Goal: Information Seeking & Learning: Check status

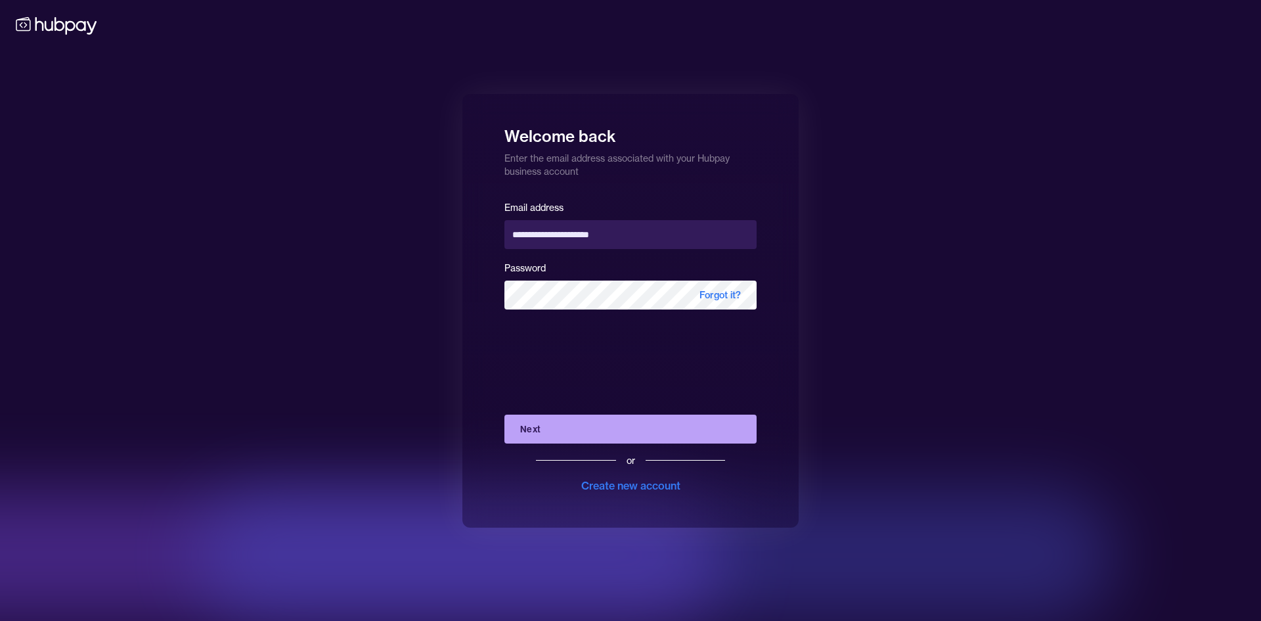
click at [586, 437] on button "Next" at bounding box center [630, 428] width 252 height 29
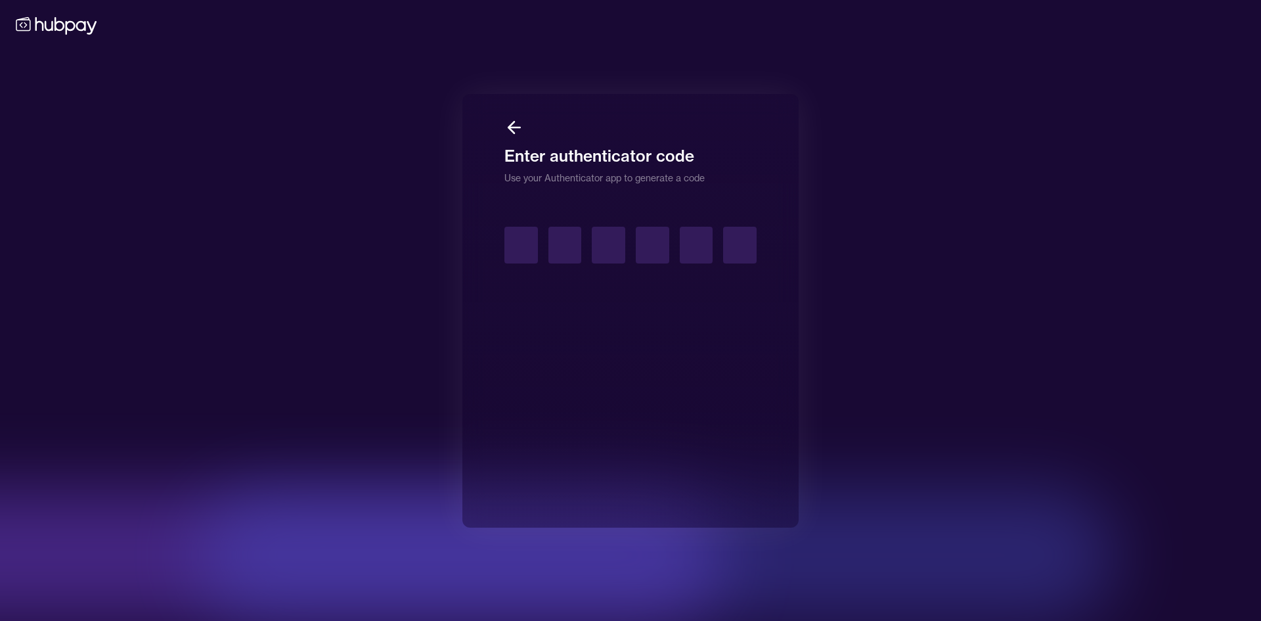
type input "*"
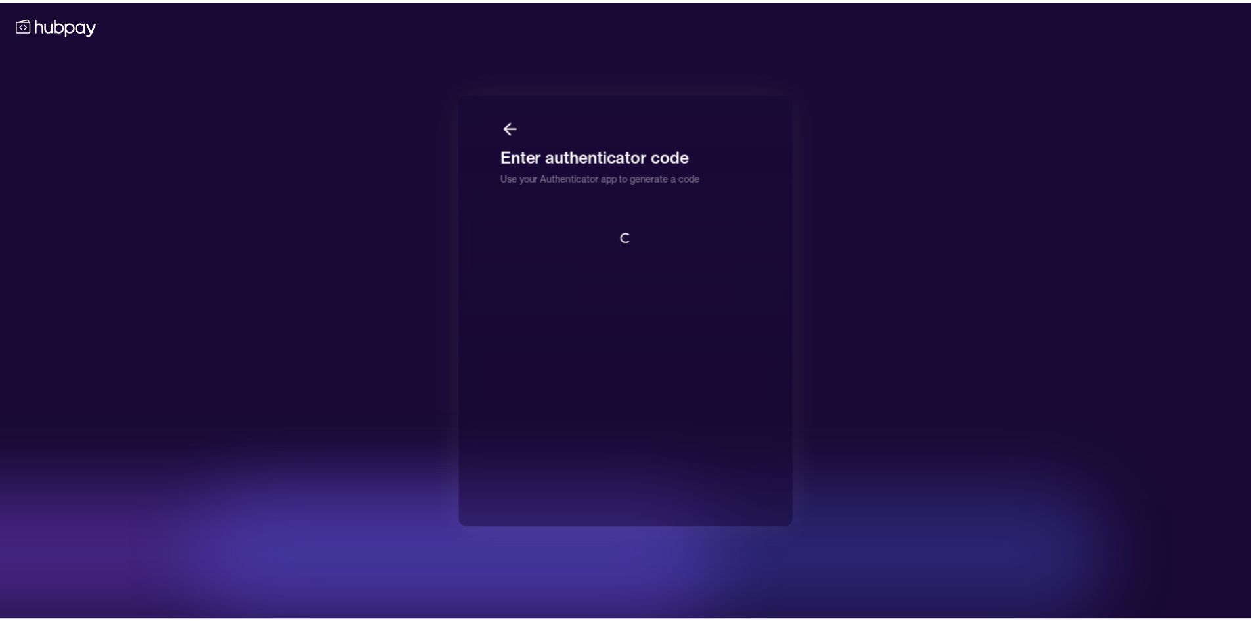
scroll to position [1, 0]
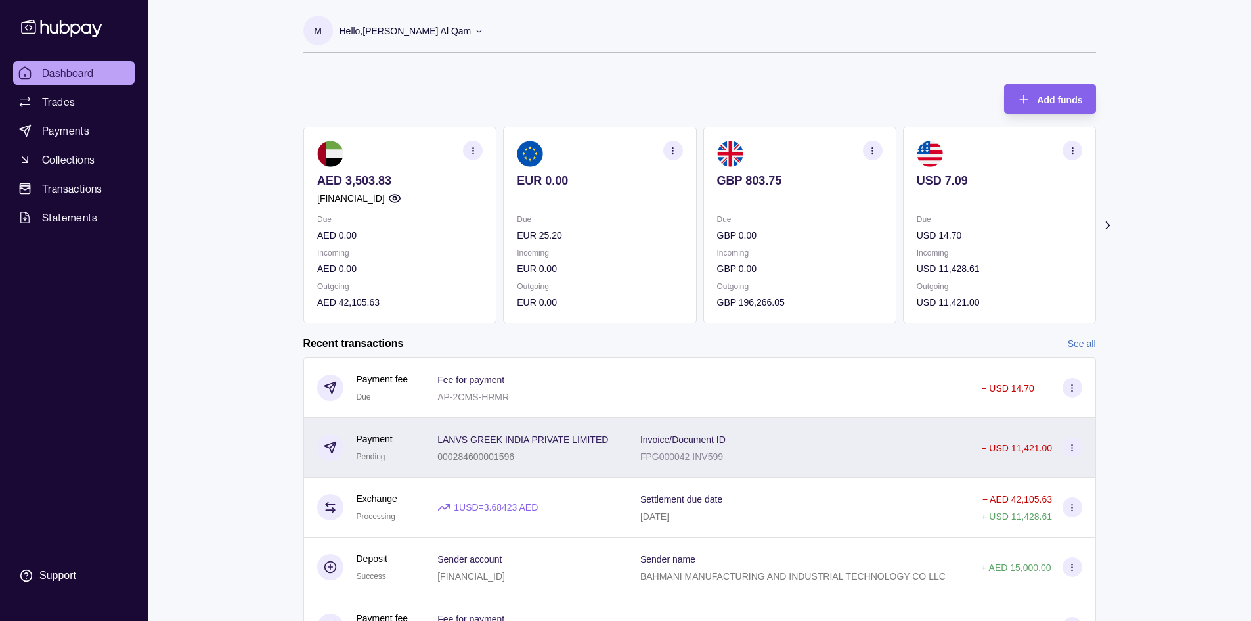
click at [781, 433] on div "Invoice/Document ID FPG000042 INV599" at bounding box center [797, 447] width 315 height 33
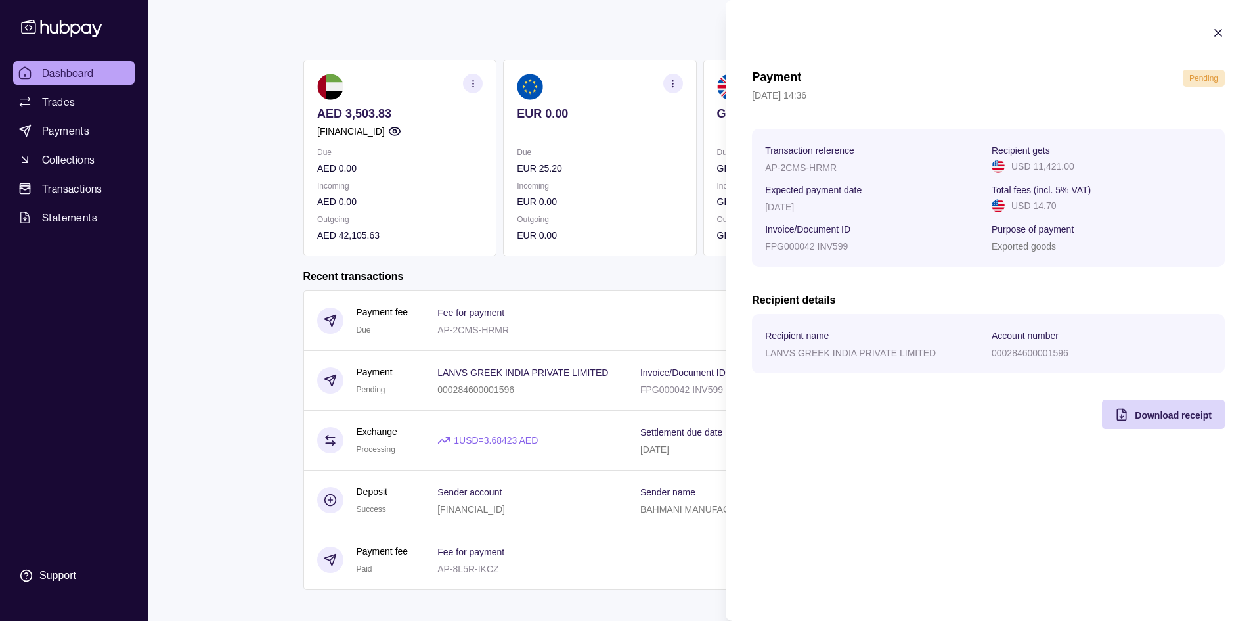
scroll to position [78, 0]
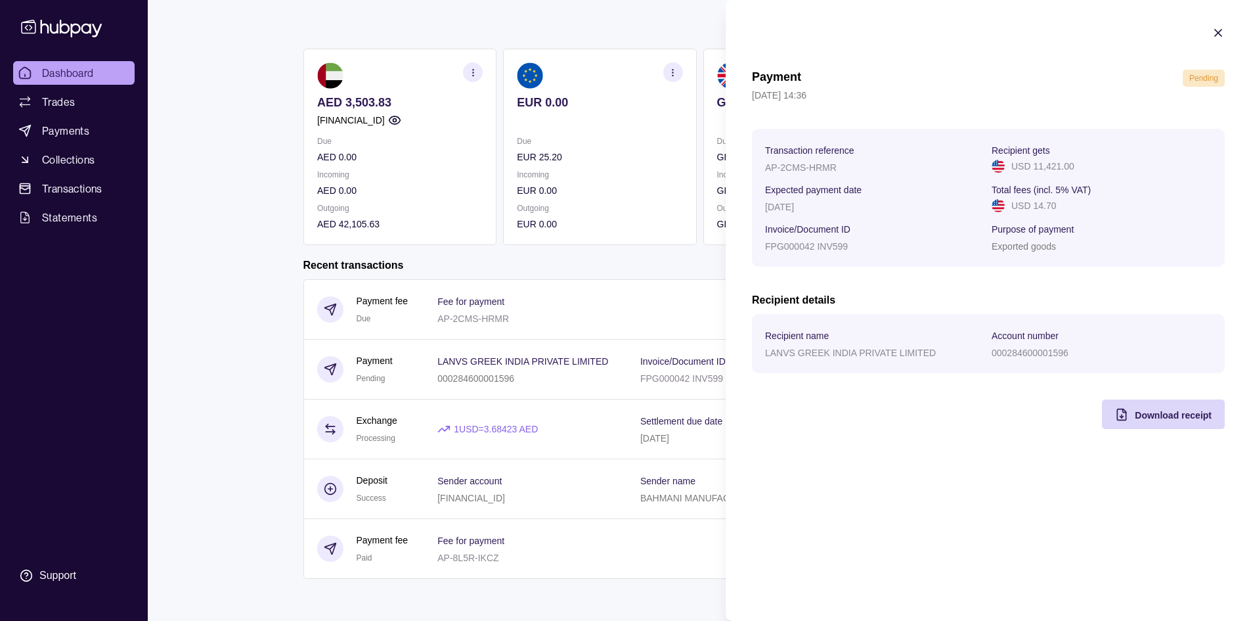
click at [622, 291] on html "Dashboard Trades Payments Collections Transactions Statements Support M Hello, …" at bounding box center [625, 271] width 1251 height 699
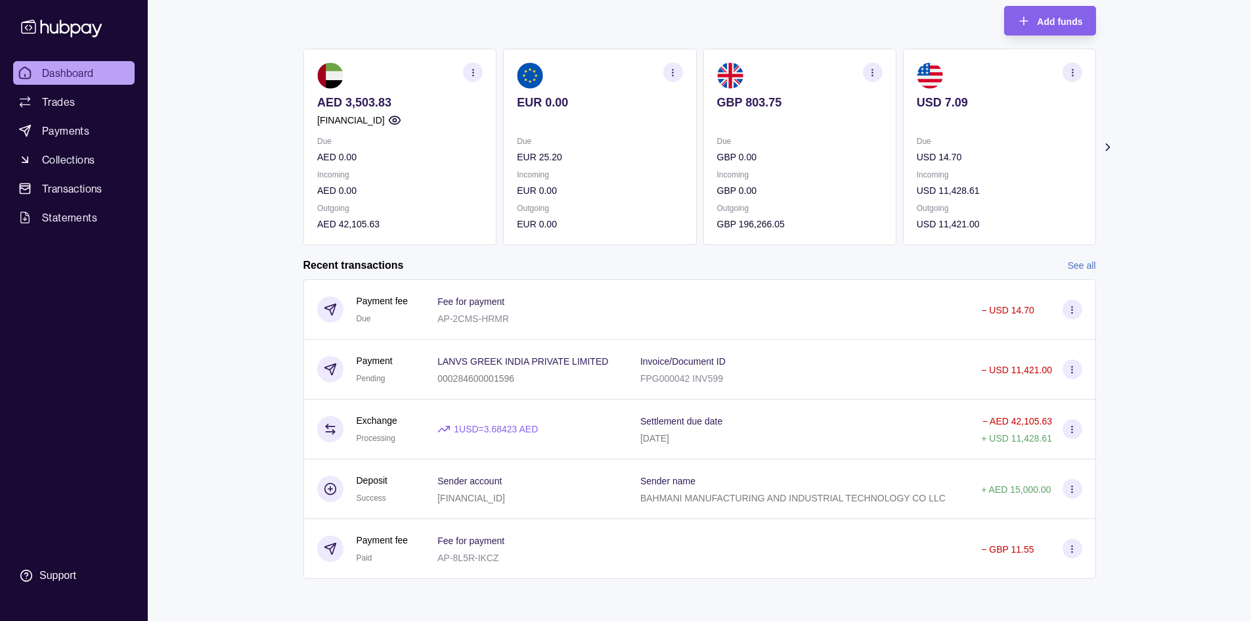
click at [1076, 267] on link "See all" at bounding box center [1082, 265] width 28 height 14
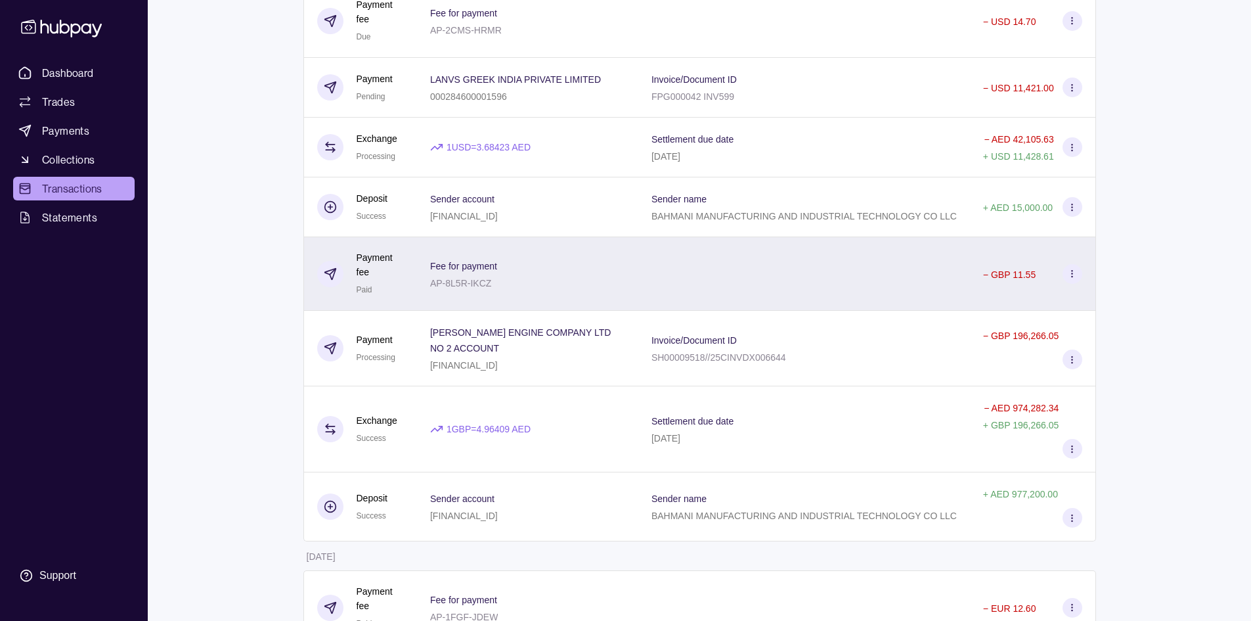
scroll to position [197, 0]
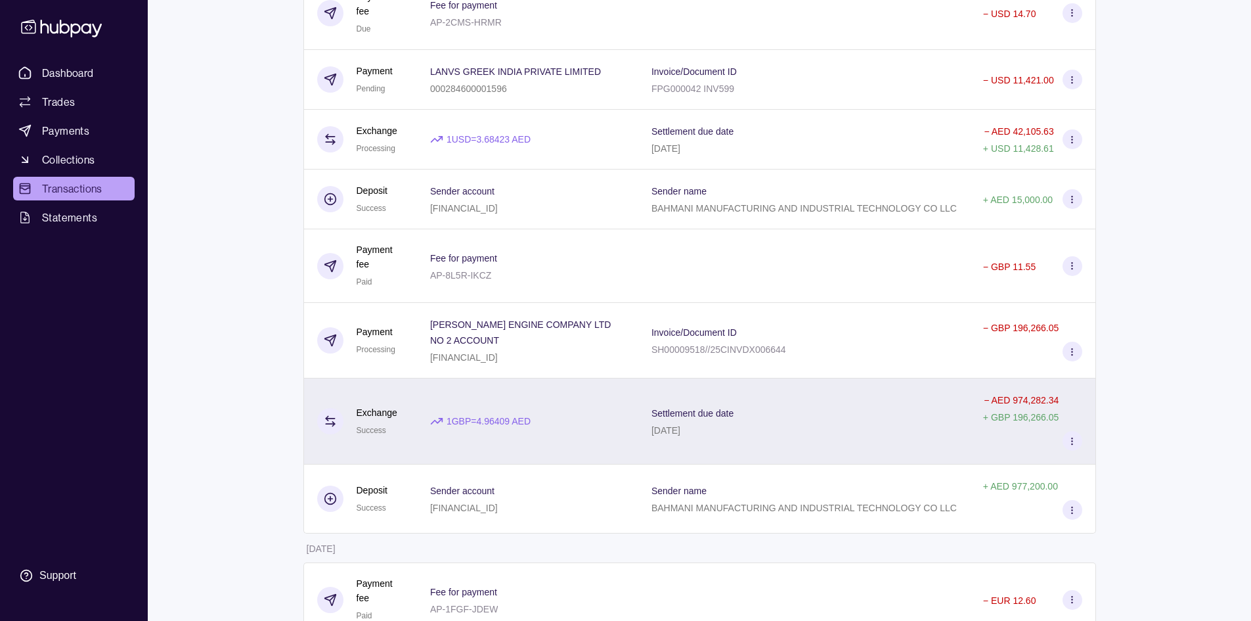
click at [819, 427] on div "Settlement due date 19 Sep 2025" at bounding box center [803, 421] width 305 height 33
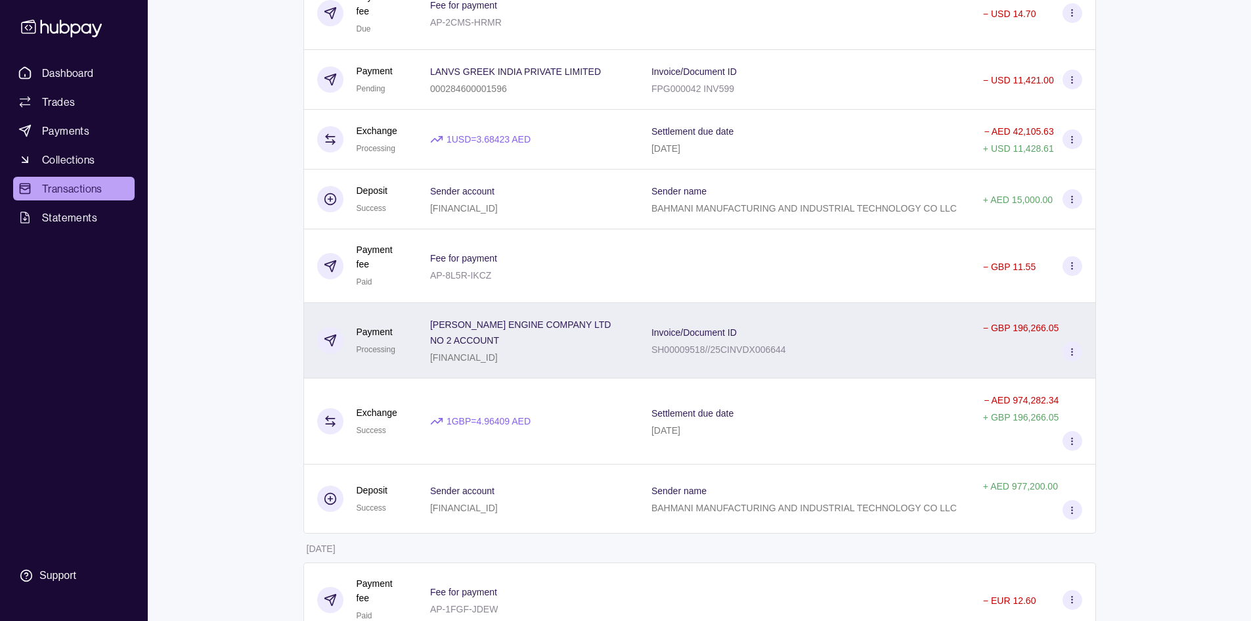
click at [806, 367] on div "Invoice/Document ID SH00009518//25CINVDX006644" at bounding box center [804, 341] width 332 height 76
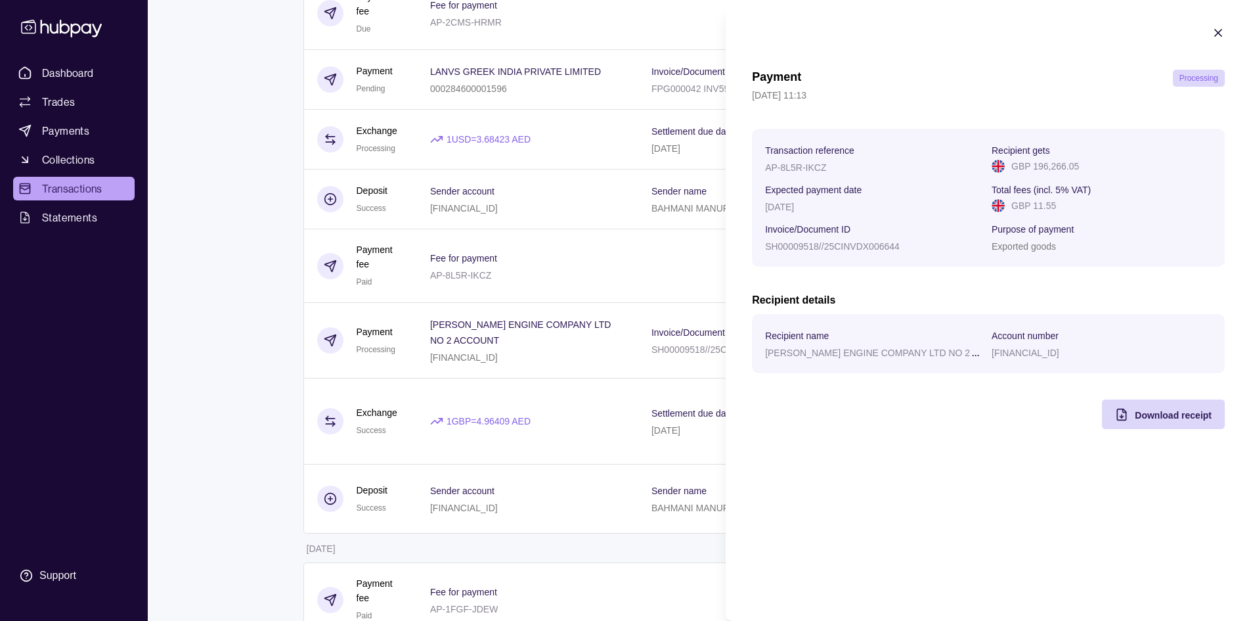
scroll to position [0, 0]
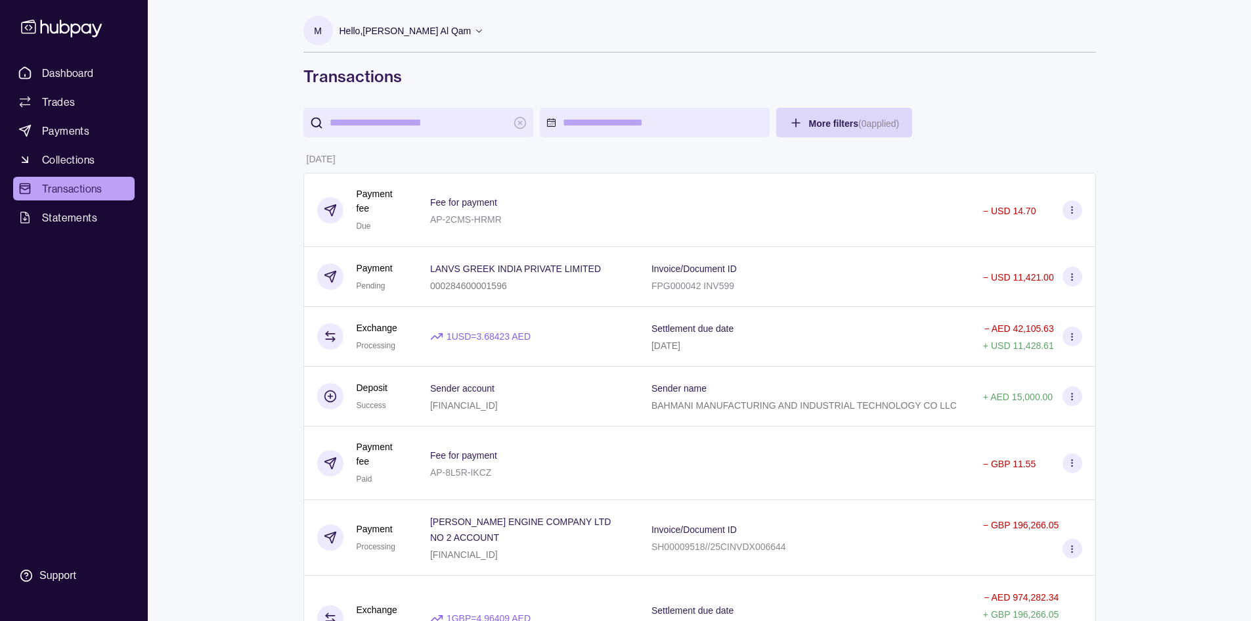
click at [76, 72] on span "Dashboard" at bounding box center [68, 73] width 52 height 16
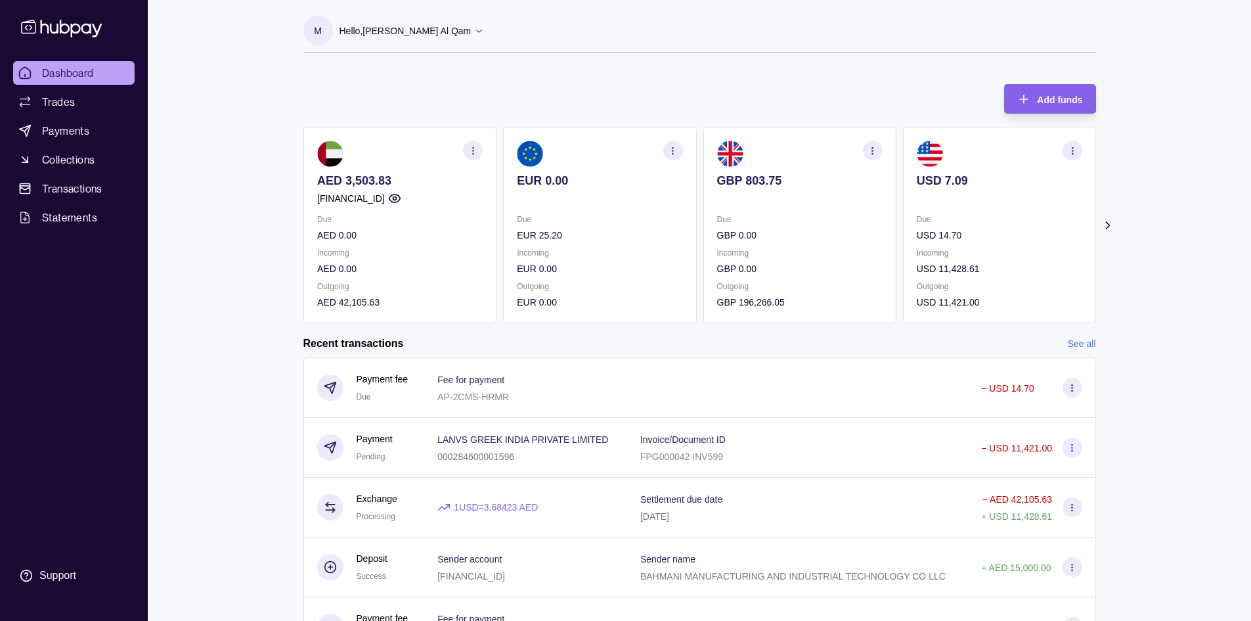
click at [1103, 225] on icon at bounding box center [1107, 225] width 13 height 13
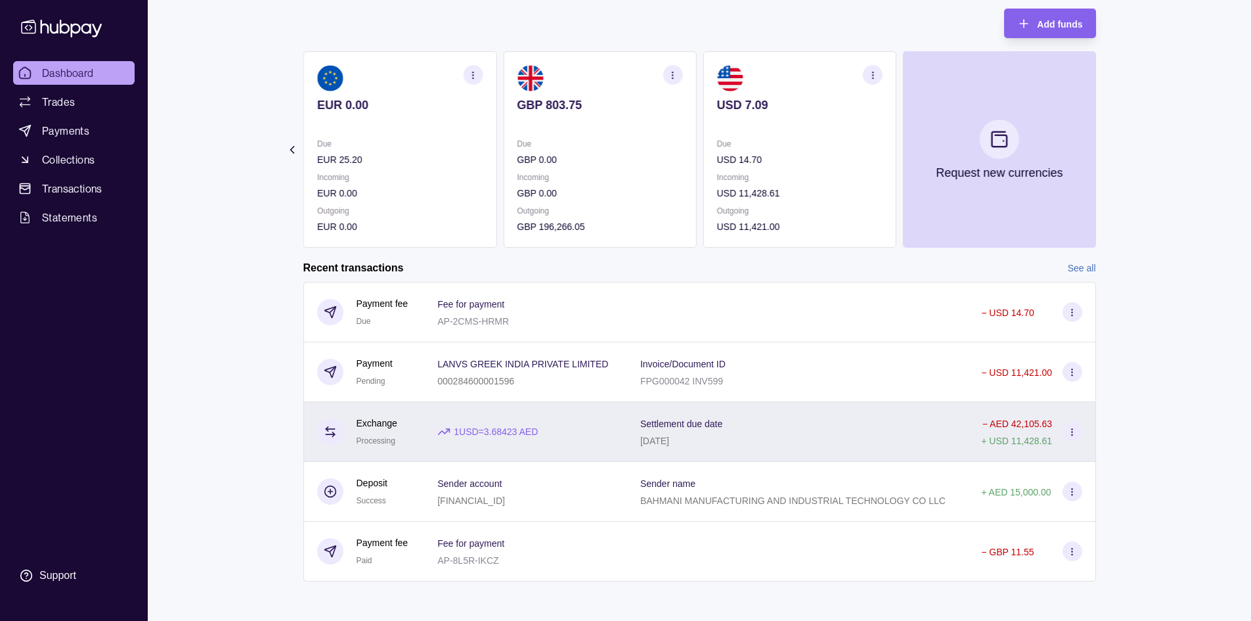
scroll to position [78, 0]
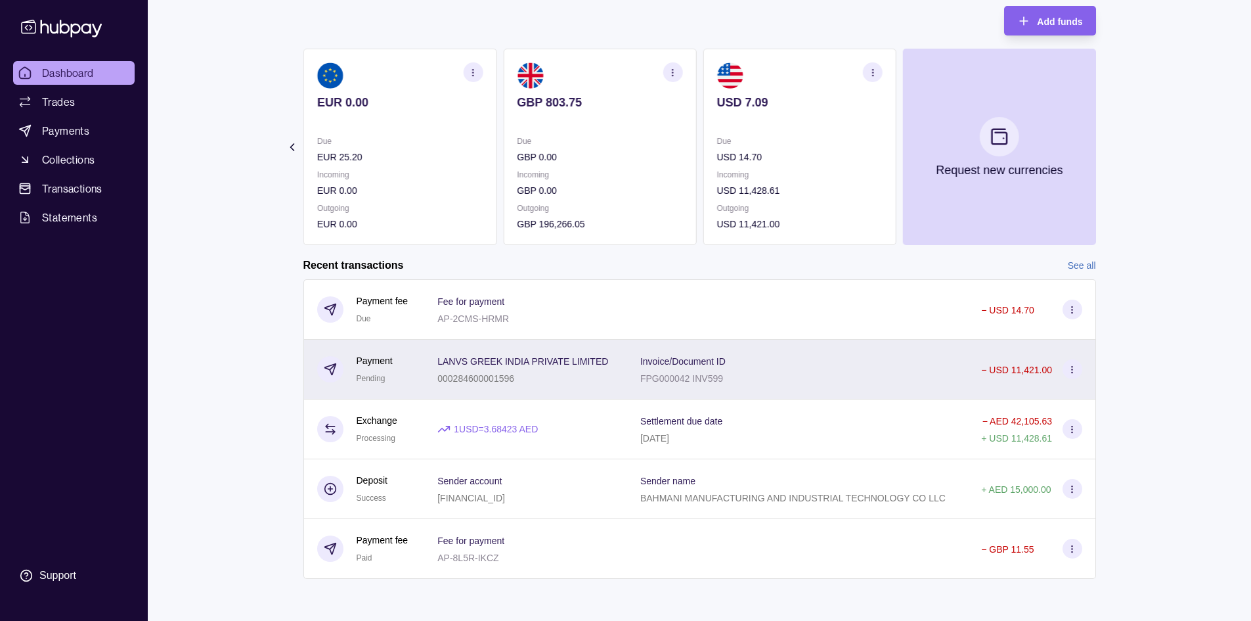
click at [835, 375] on div "Invoice/Document ID FPG000042 INV599" at bounding box center [797, 369] width 315 height 33
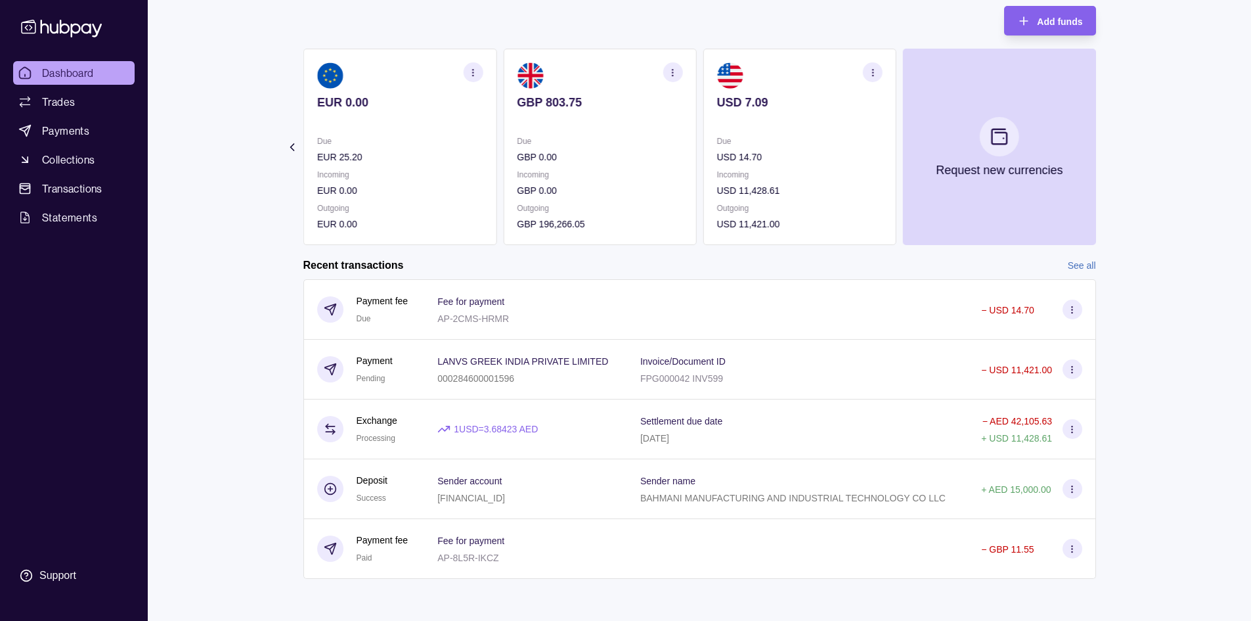
click at [229, 255] on html "Dashboard Trades Payments Collections Transactions Statements Support M Hello, …" at bounding box center [625, 271] width 1251 height 699
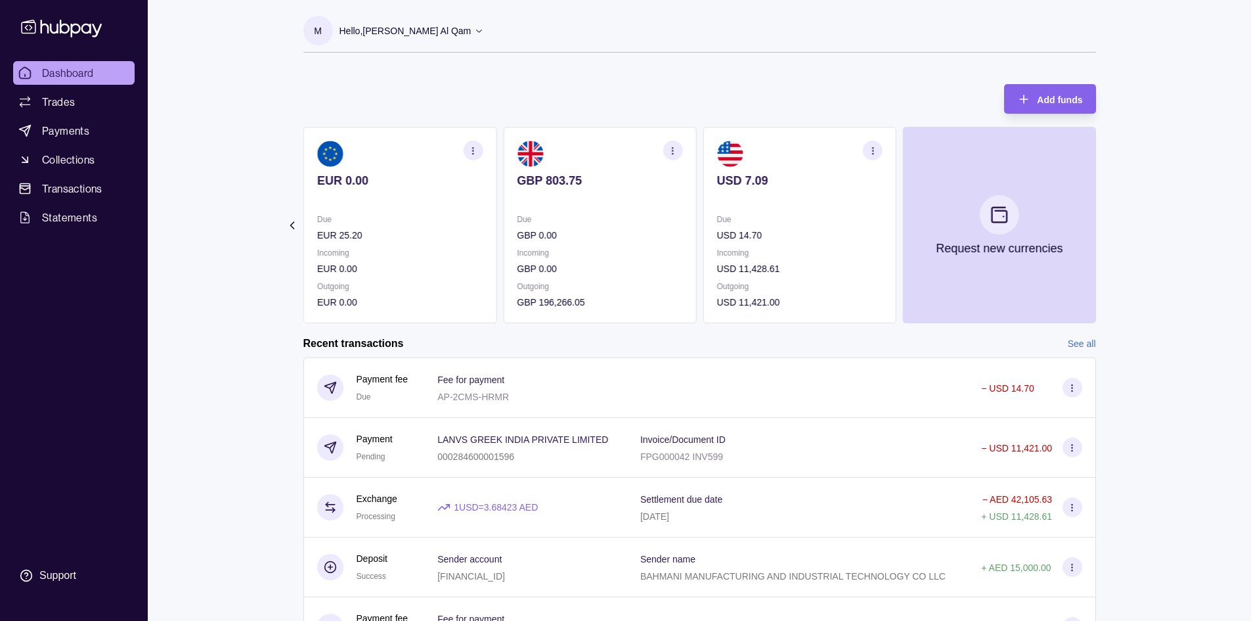
click at [290, 219] on icon at bounding box center [291, 225] width 13 height 13
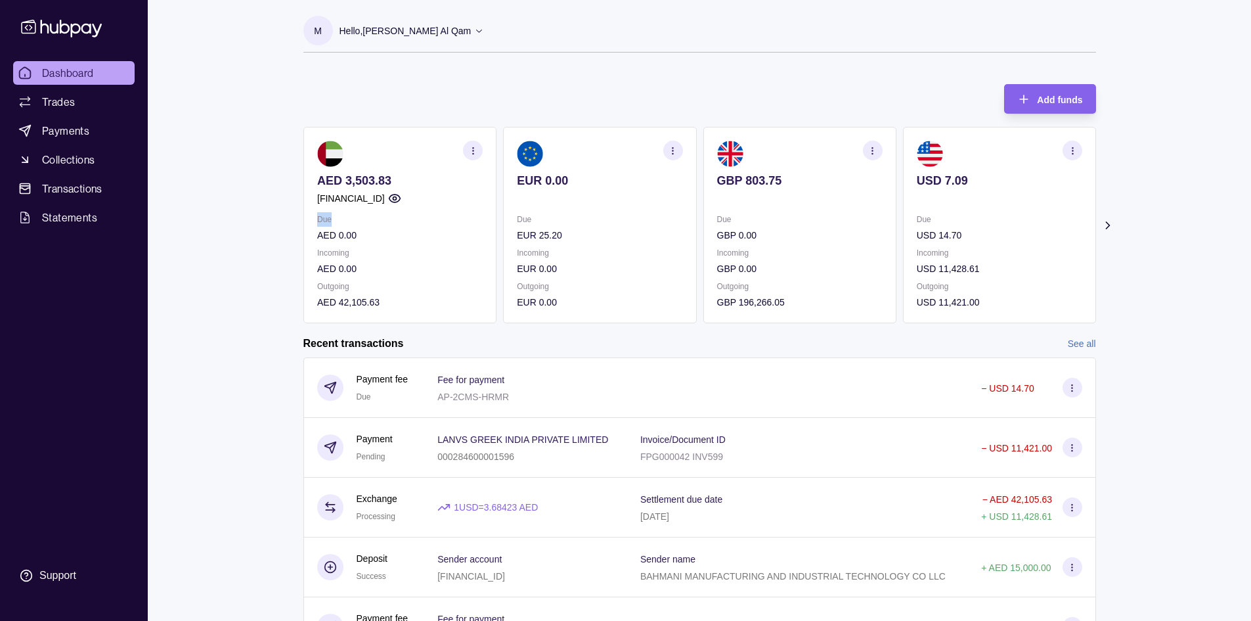
click at [290, 218] on section "Add funds AED 3,503.83 AE840960000536060000695 Due AED 0.00 Incoming AED 0.00 O…" at bounding box center [699, 377] width 845 height 612
click at [79, 137] on span "Payments" at bounding box center [65, 131] width 47 height 16
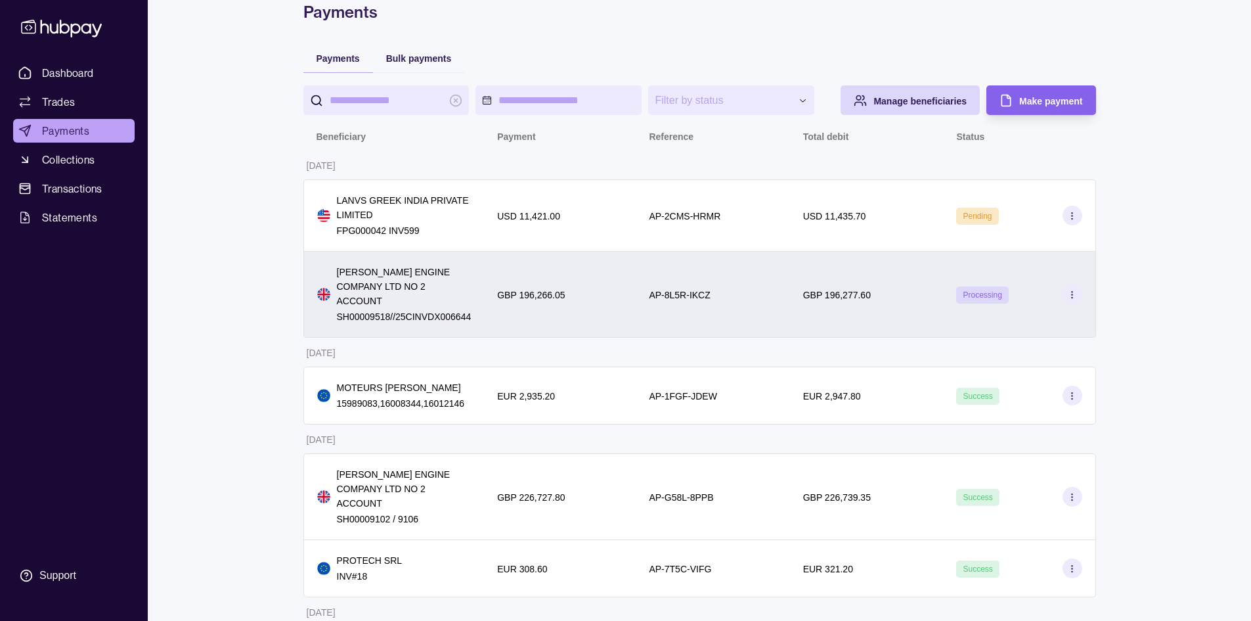
scroll to position [126, 0]
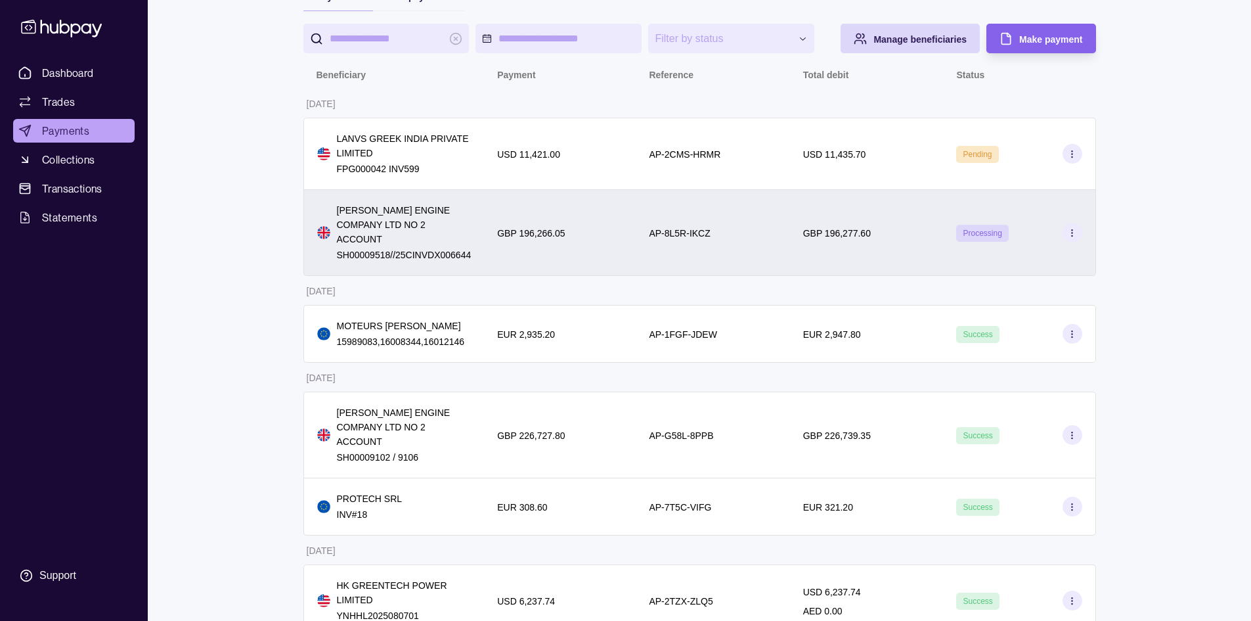
click at [890, 241] on div "GBP 196,277.60" at bounding box center [867, 233] width 154 height 86
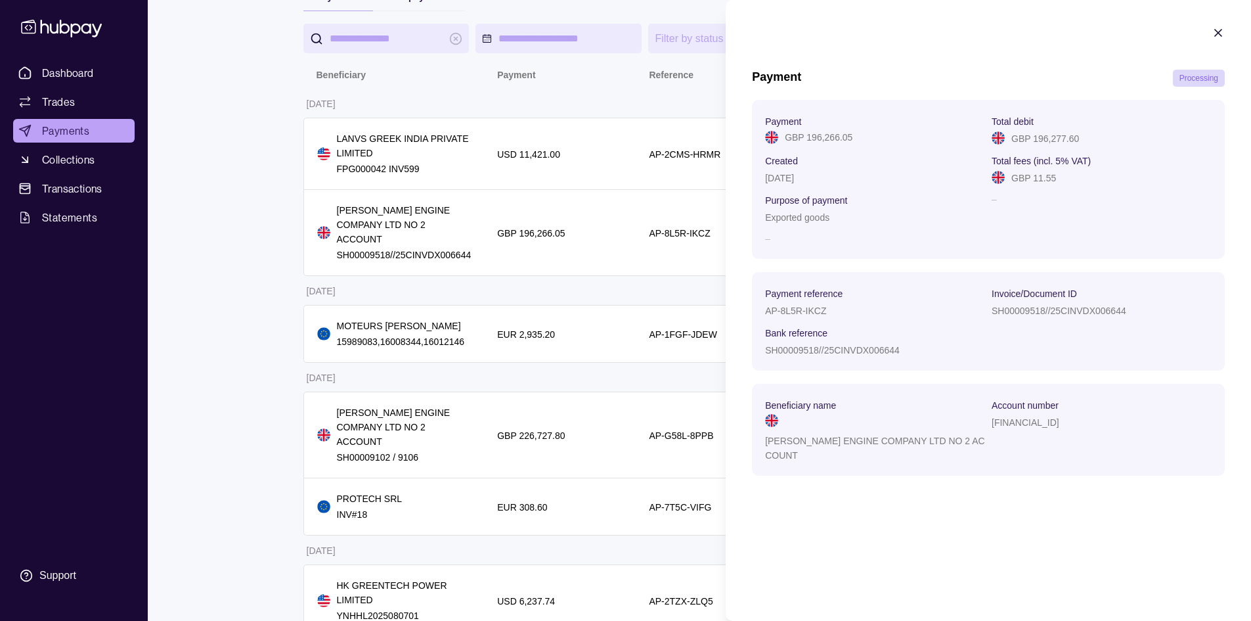
click at [207, 238] on html "**********" at bounding box center [625, 262] width 1251 height 776
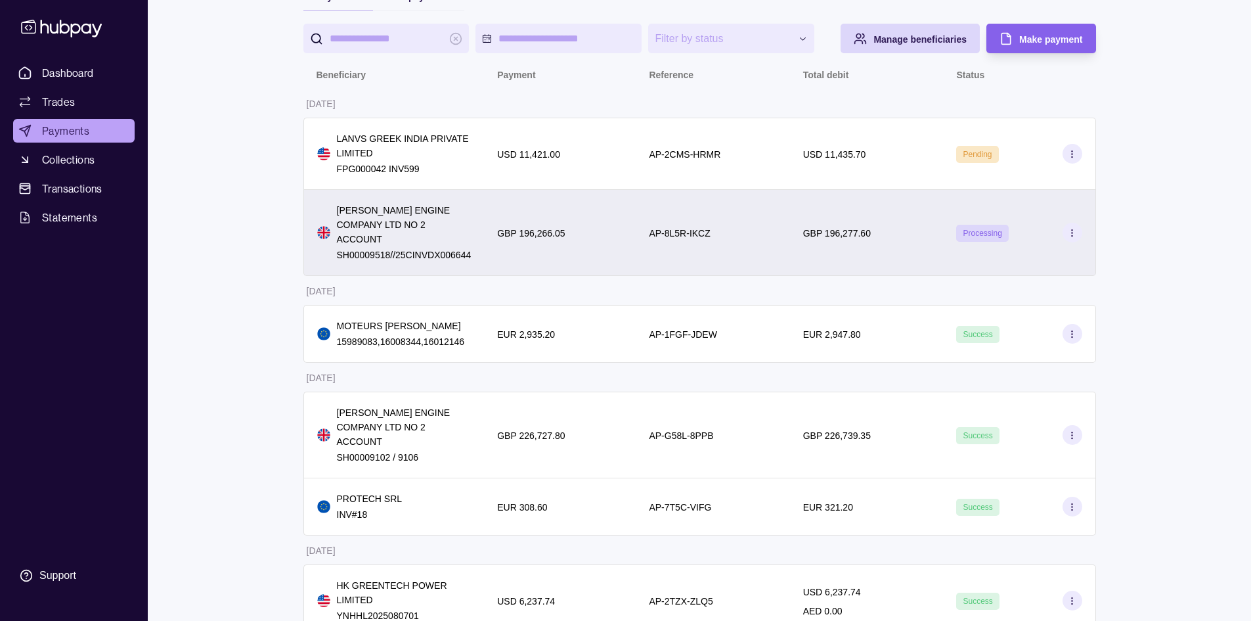
click at [888, 232] on div "GBP 196,277.60" at bounding box center [866, 233] width 127 height 16
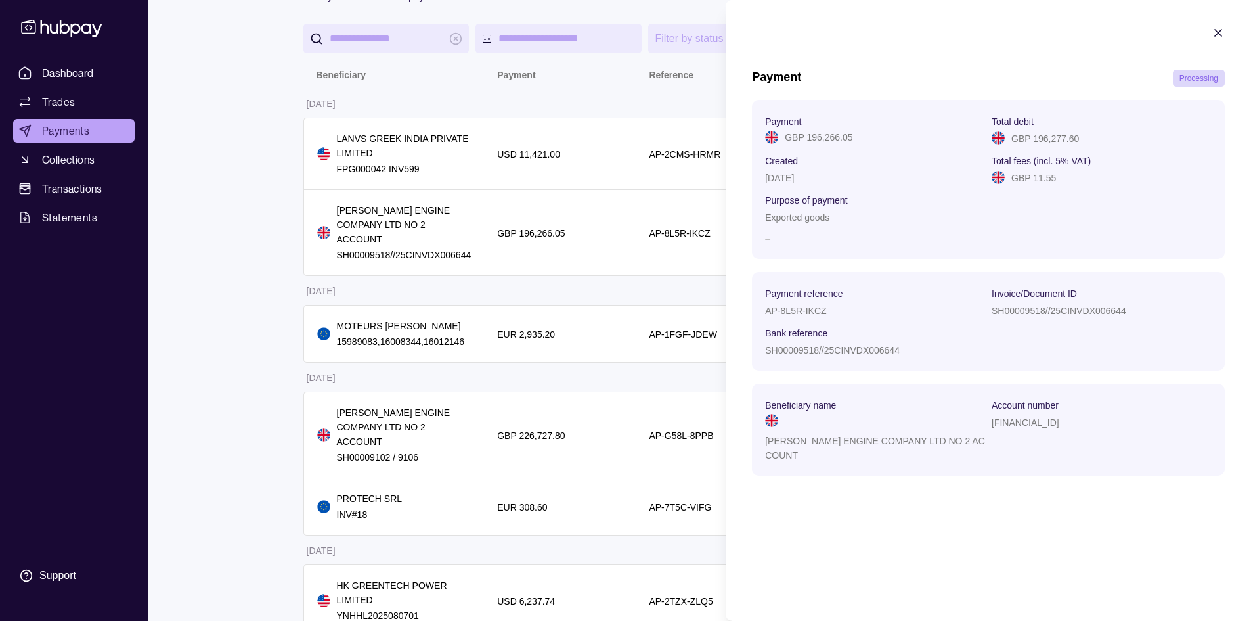
scroll to position [0, 0]
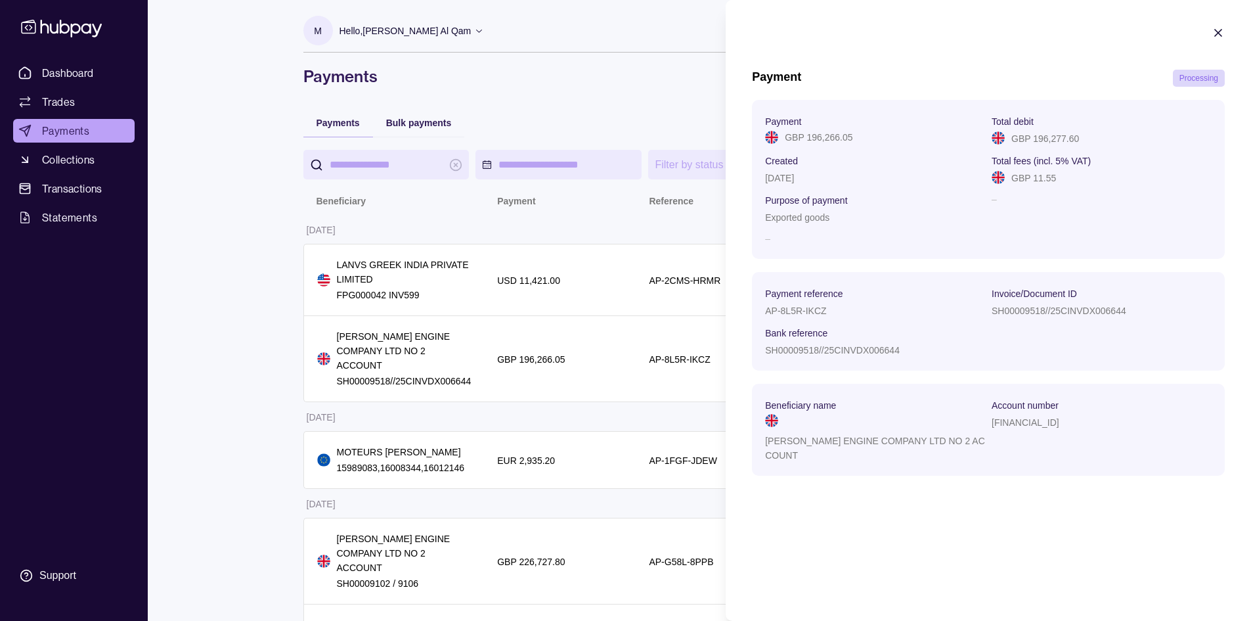
click at [239, 255] on html "**********" at bounding box center [625, 388] width 1251 height 776
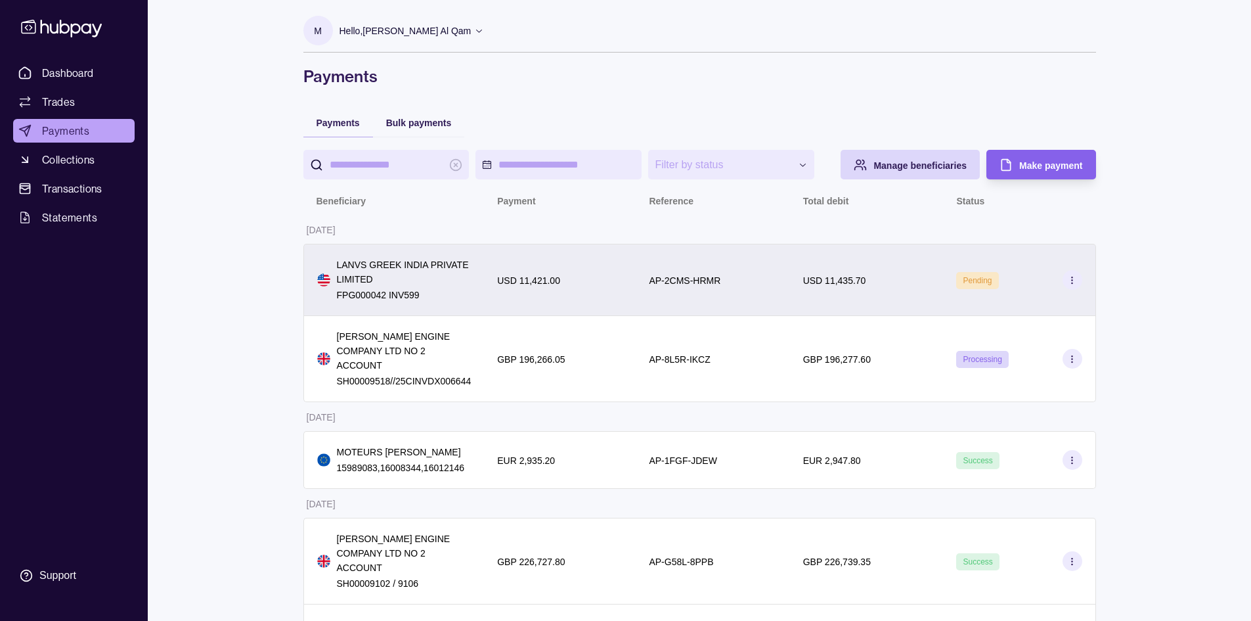
click at [900, 311] on div "USD 11,435.70" at bounding box center [867, 280] width 154 height 72
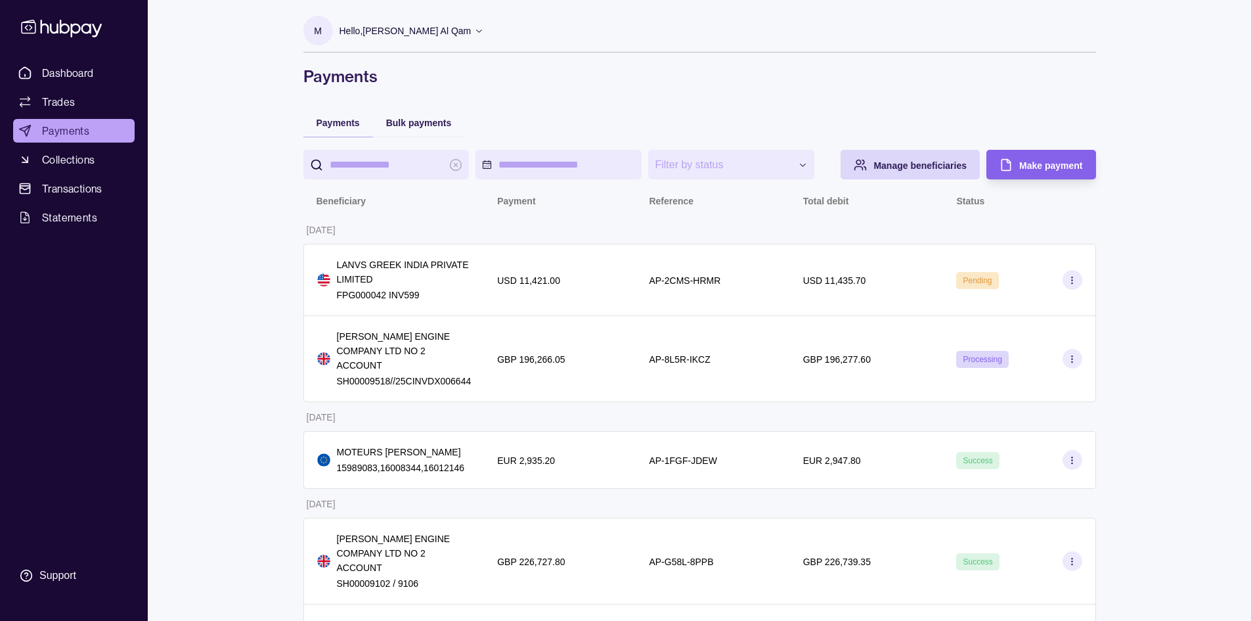
click at [305, 313] on html "**********" at bounding box center [625, 388] width 1251 height 776
click at [73, 99] on span "Trades" at bounding box center [58, 102] width 33 height 16
click at [75, 80] on span "Dashboard" at bounding box center [68, 73] width 52 height 16
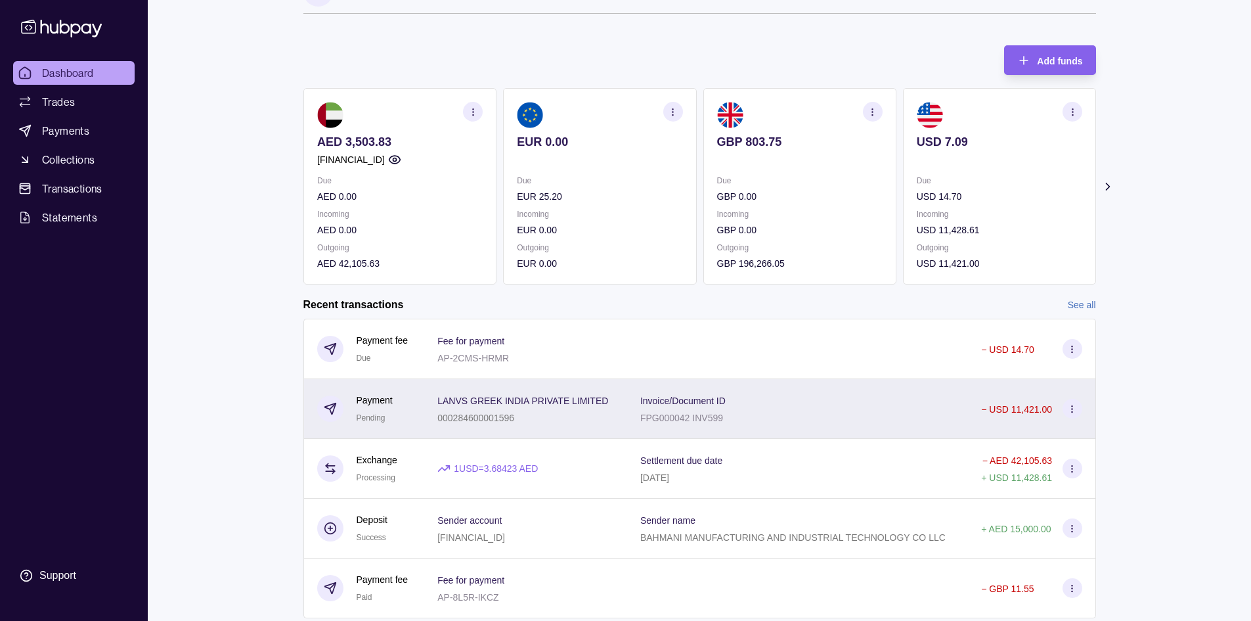
scroll to position [78, 0]
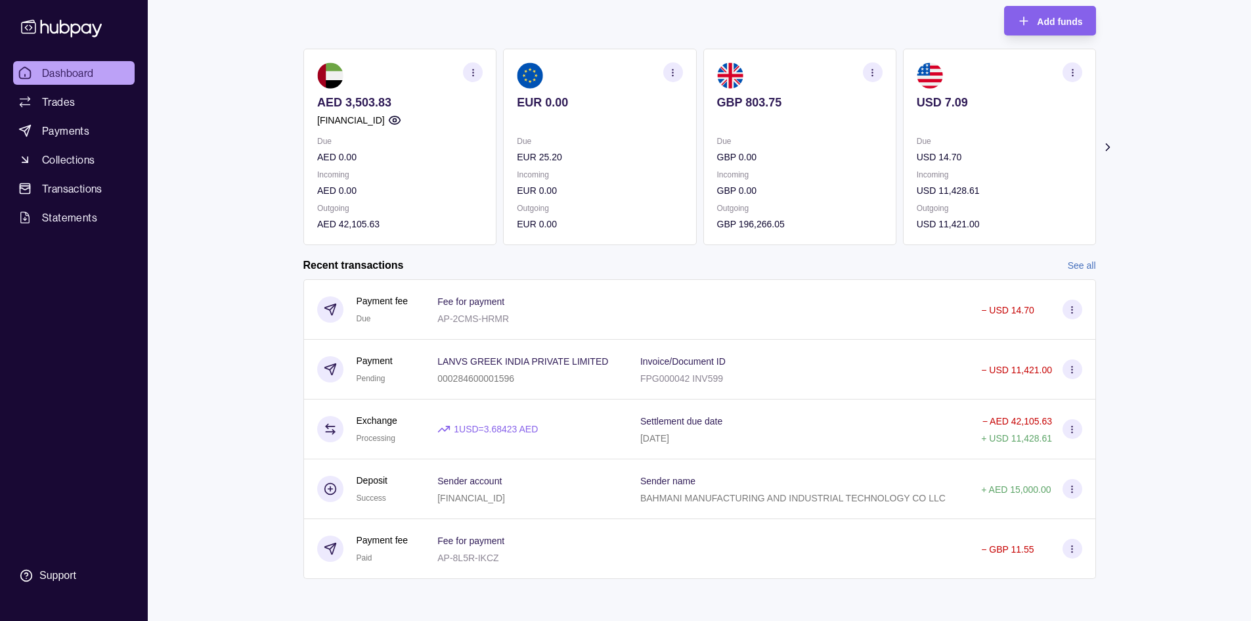
drag, startPoint x: 1087, startPoint y: 261, endPoint x: 1094, endPoint y: 257, distance: 8.0
click at [1087, 261] on link "See all" at bounding box center [1082, 265] width 28 height 14
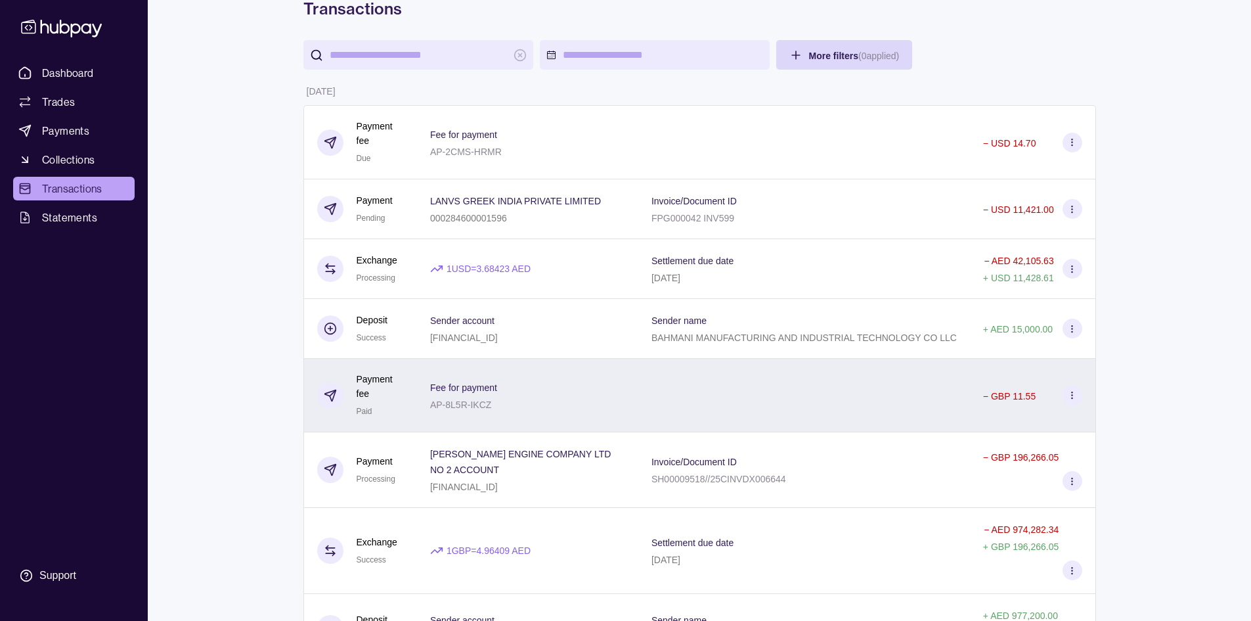
scroll to position [131, 0]
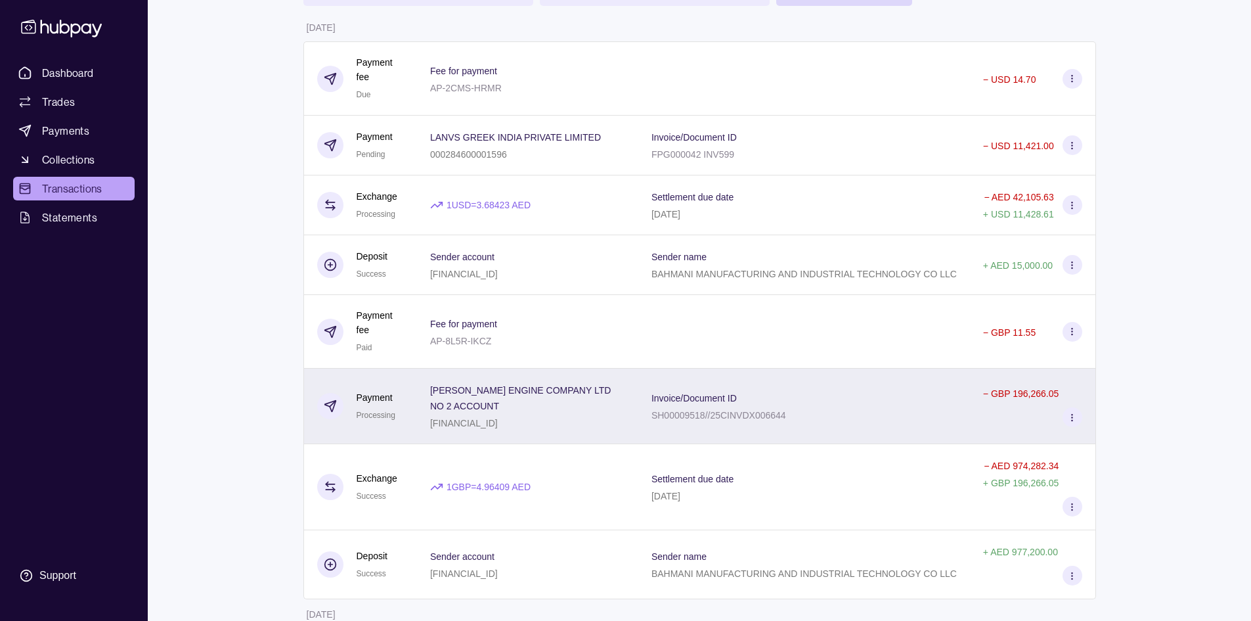
click at [796, 419] on div "Invoice/Document ID SH00009518//25CINVDX006644" at bounding box center [803, 405] width 305 height 33
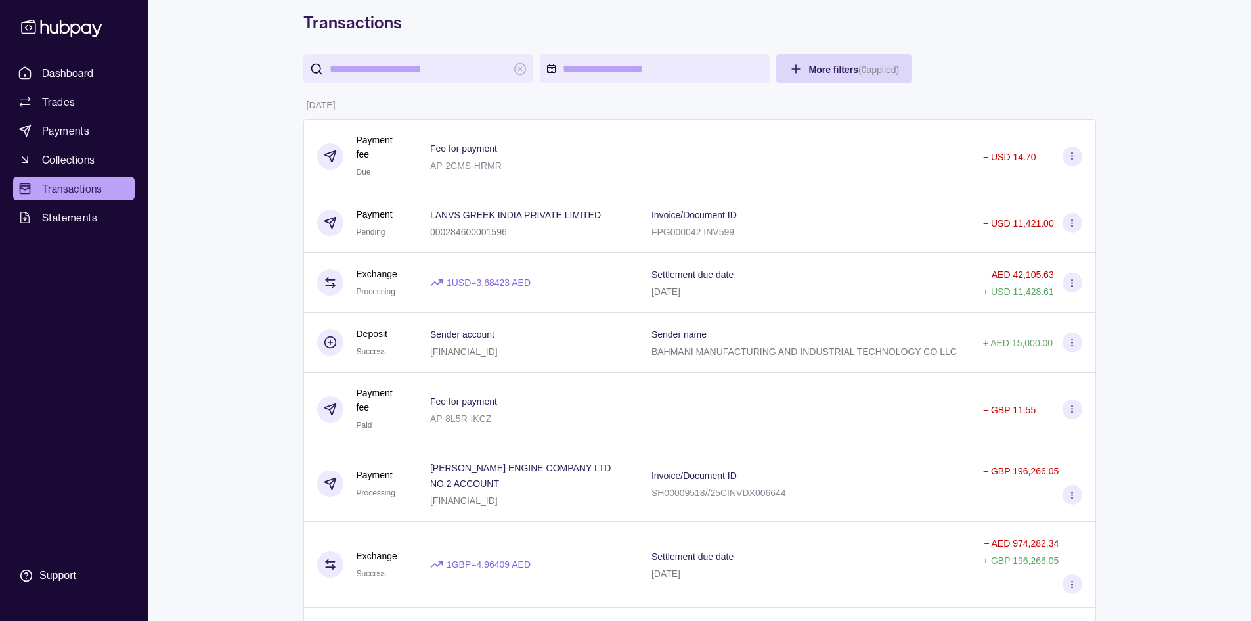
scroll to position [0, 0]
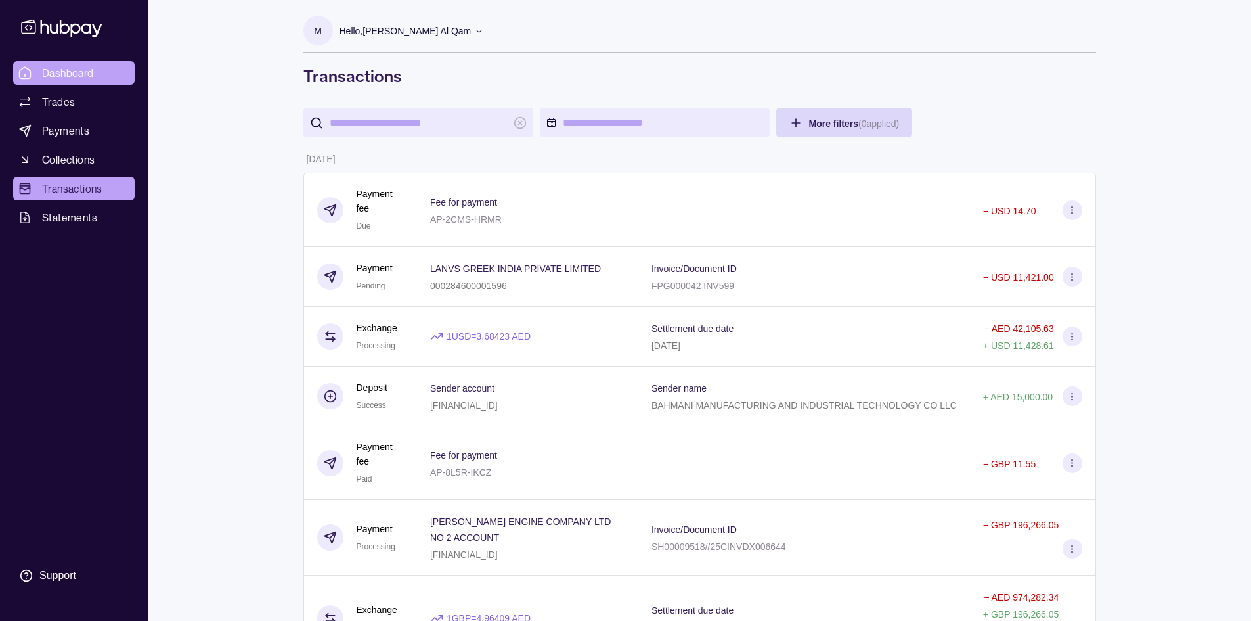
click at [96, 83] on link "Dashboard" at bounding box center [73, 73] width 121 height 24
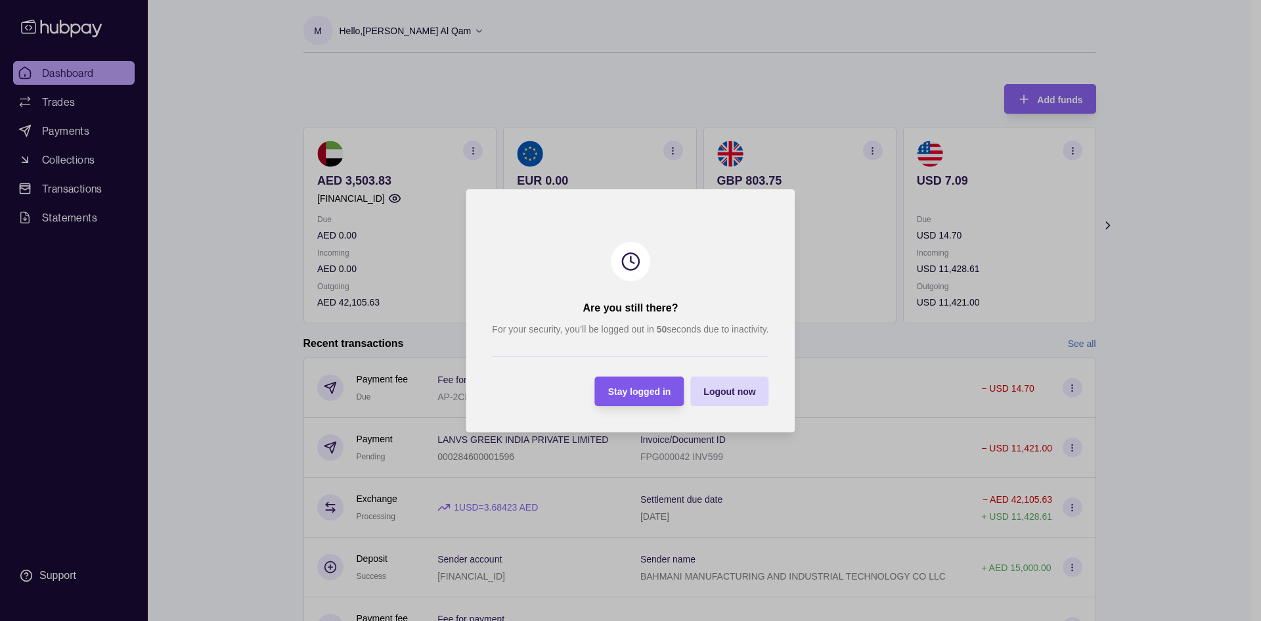
click at [669, 398] on div "Stay logged in" at bounding box center [639, 391] width 63 height 16
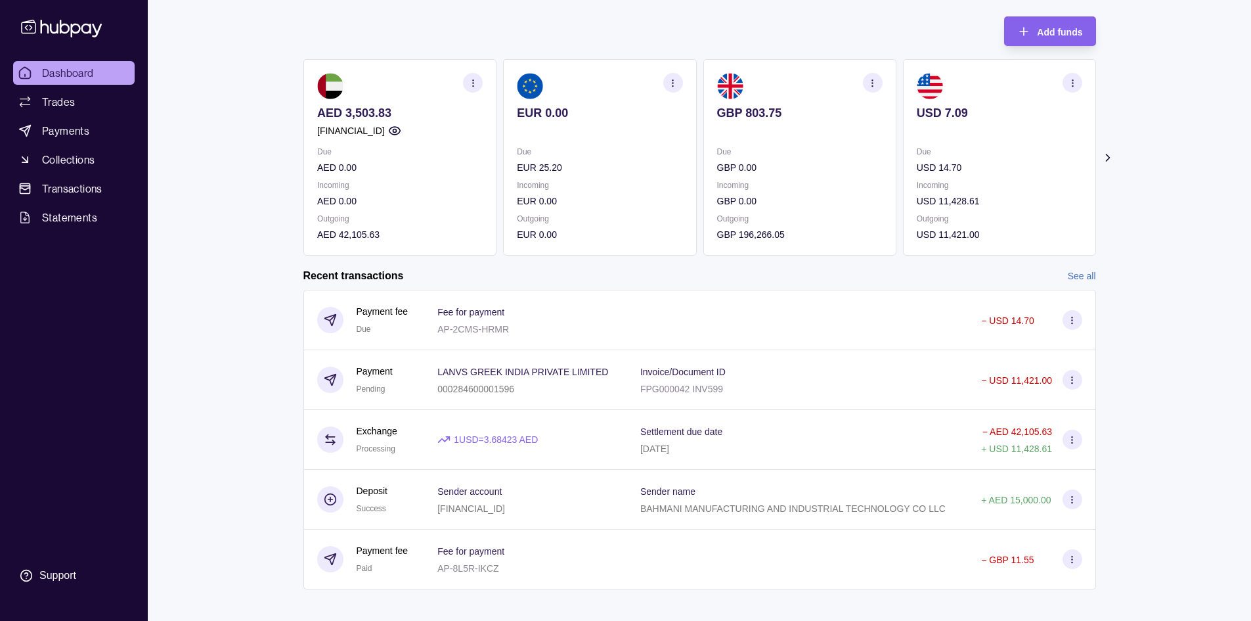
scroll to position [78, 0]
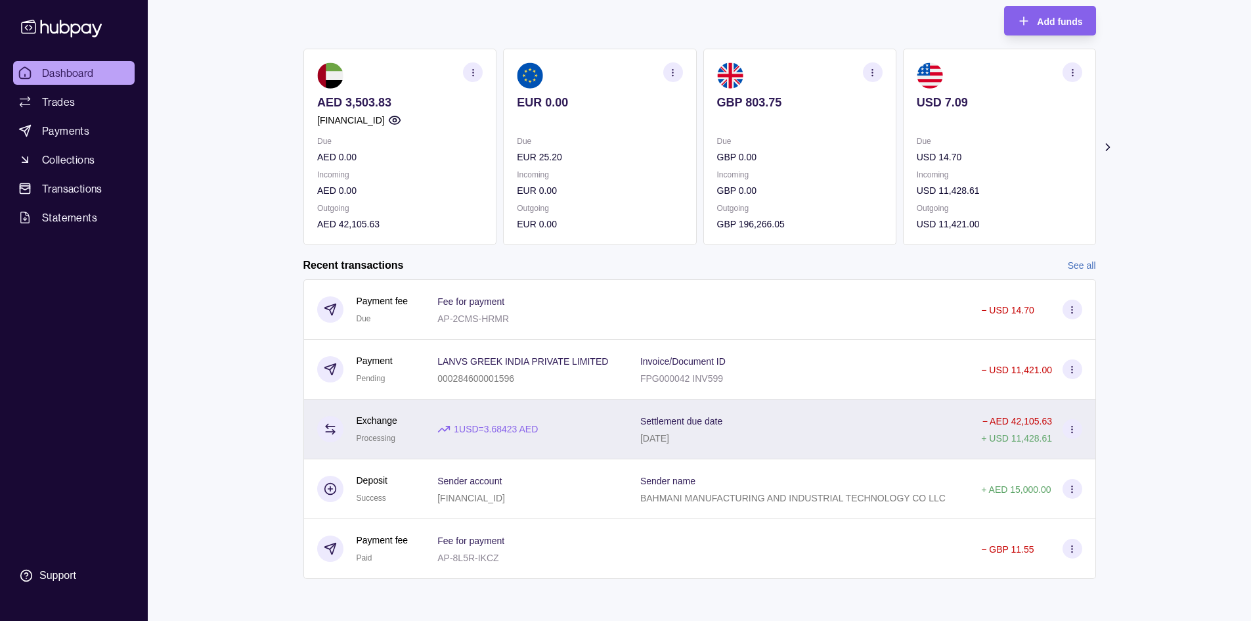
click at [821, 427] on div "Settlement due date 22 Sep 2025" at bounding box center [797, 428] width 315 height 33
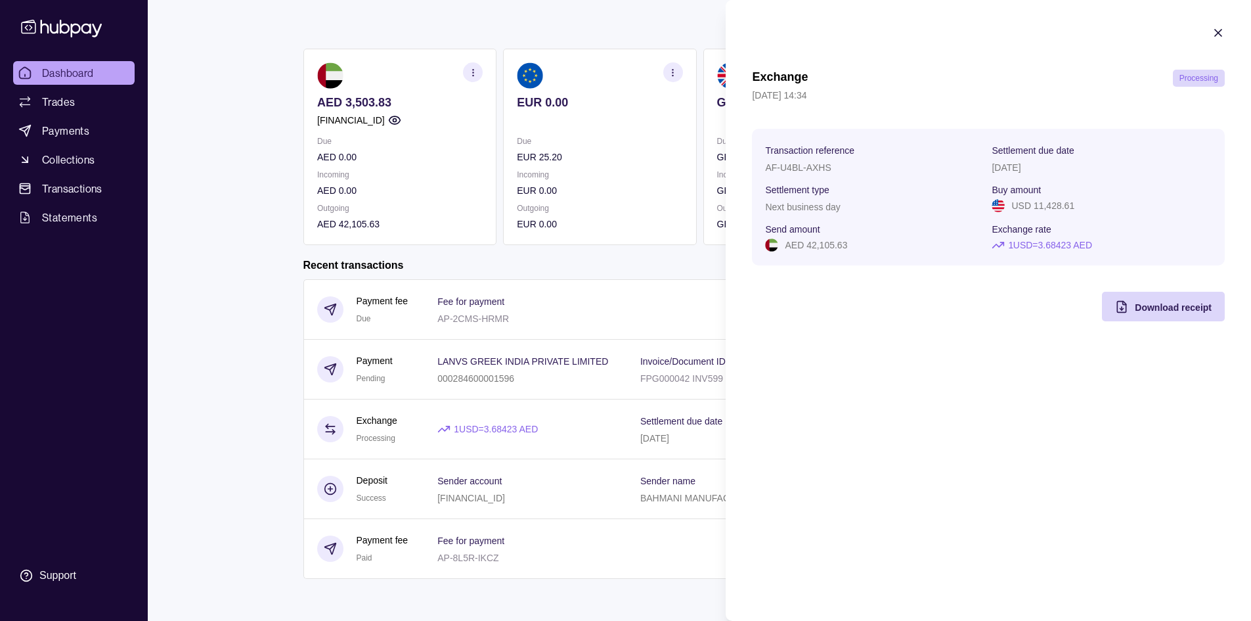
click at [243, 338] on html "Dashboard Trades Payments Collections Transactions Statements Support M Hello, …" at bounding box center [625, 271] width 1251 height 699
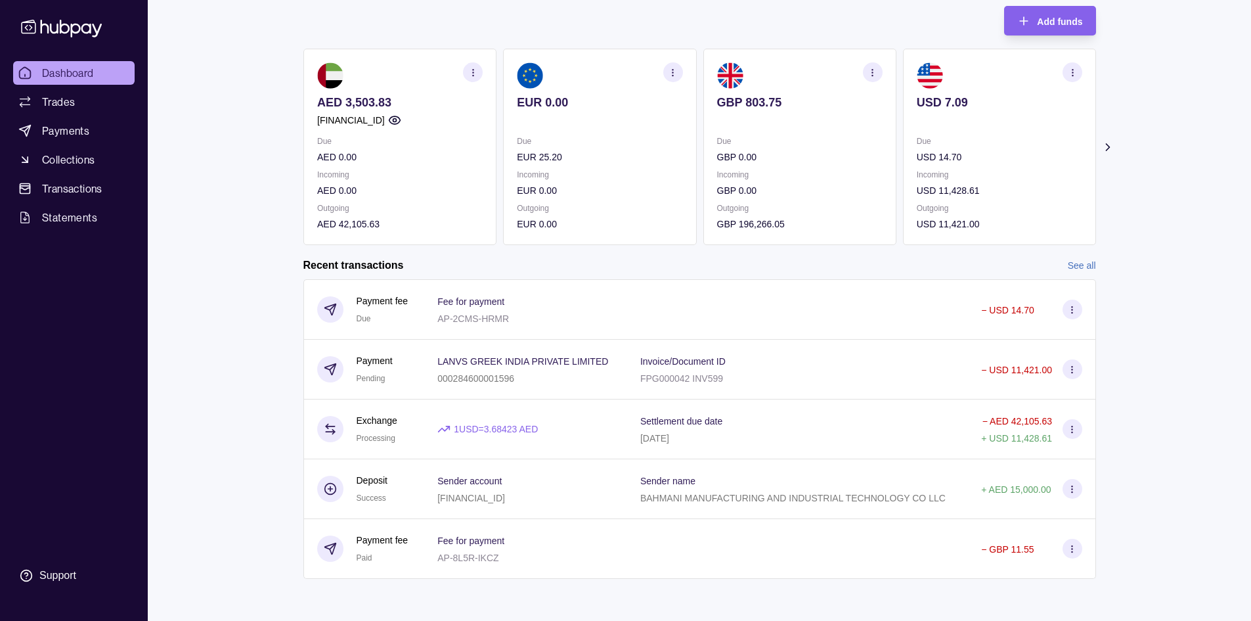
click at [1082, 265] on link "See all" at bounding box center [1082, 265] width 28 height 14
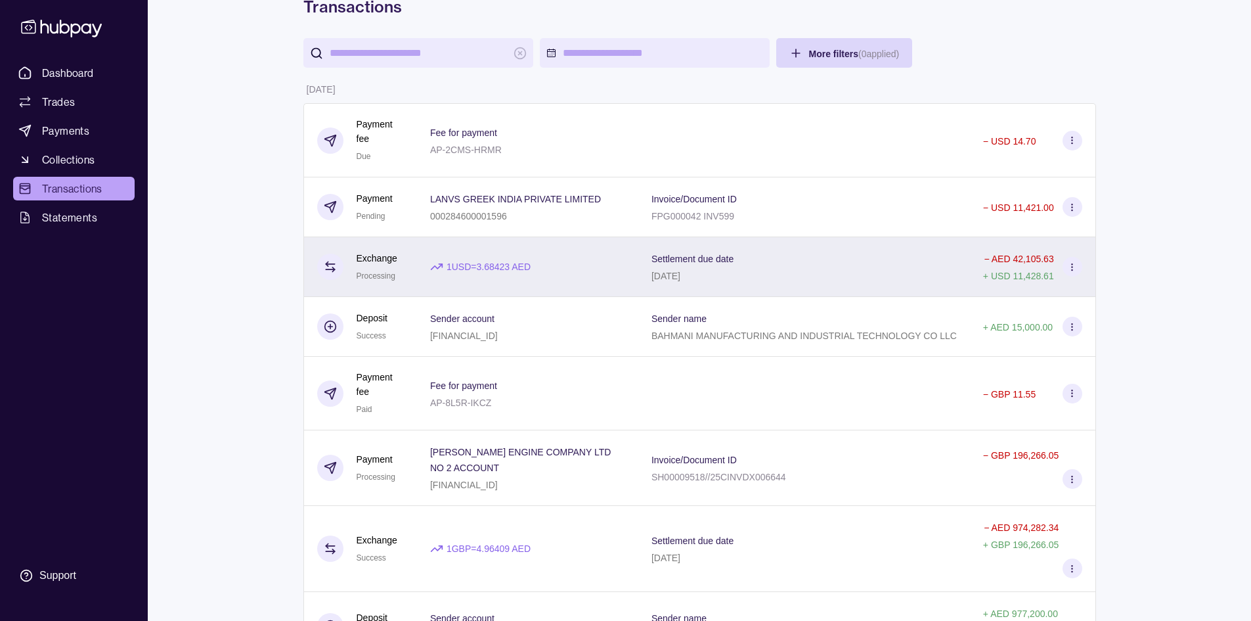
scroll to position [197, 0]
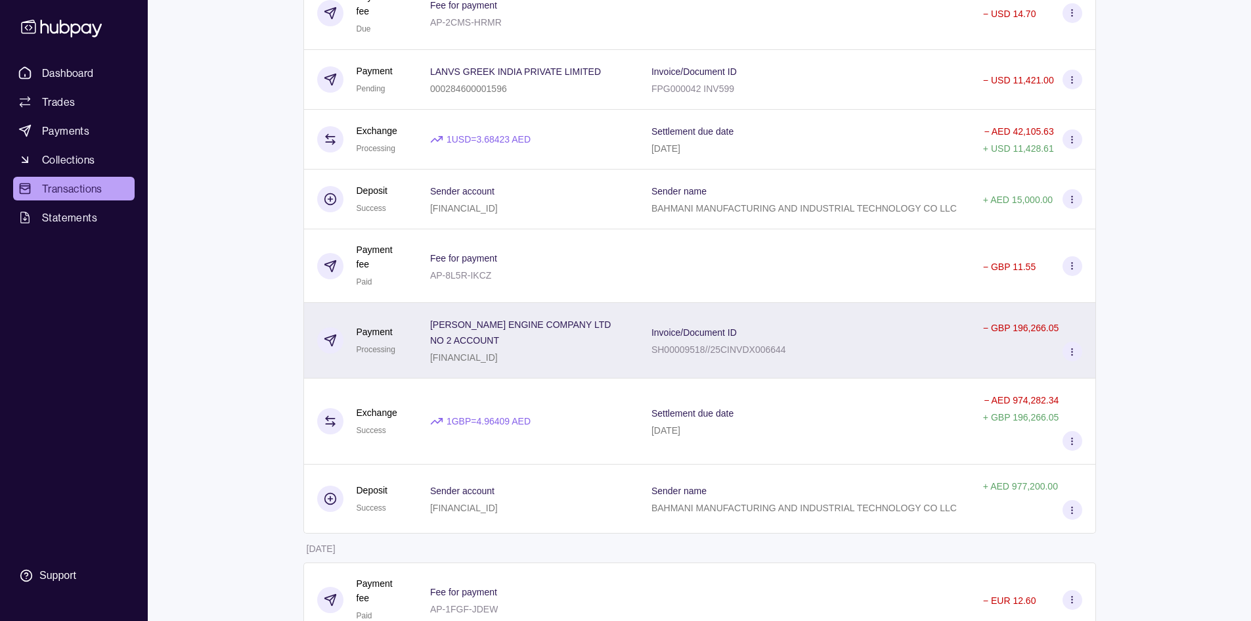
click at [814, 326] on div "Invoice/Document ID SH00009518//25CINVDX006644" at bounding box center [803, 340] width 305 height 33
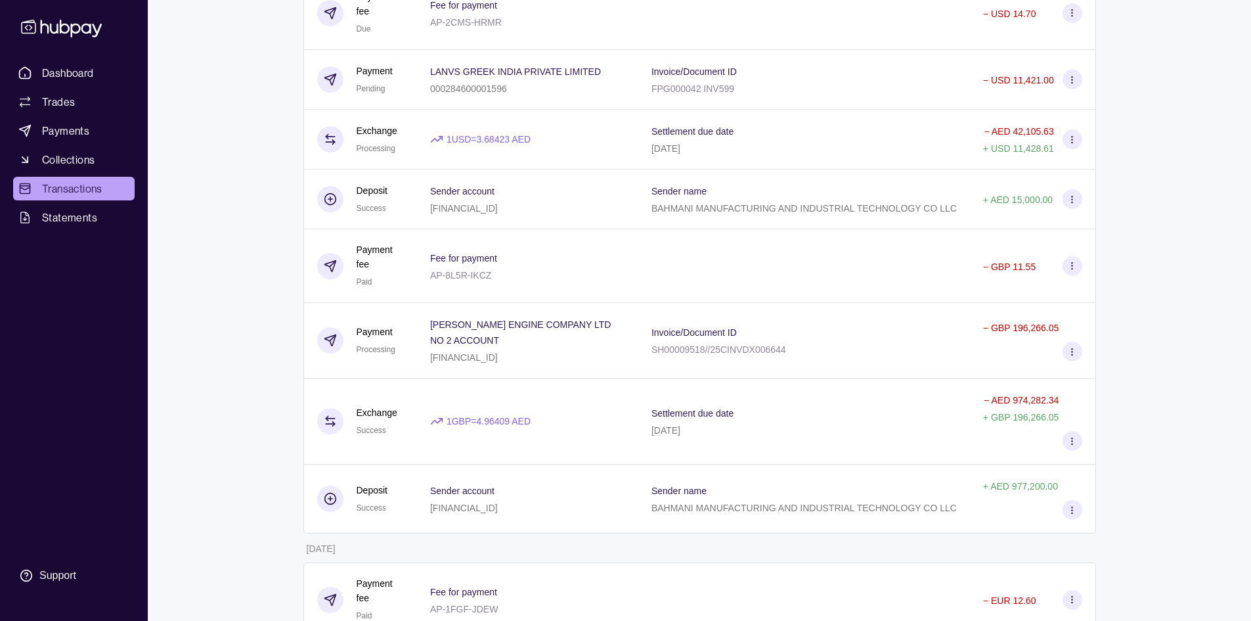
click at [68, 56] on div "Dashboard Trades Payments Collections Transactions Statements Support" at bounding box center [74, 310] width 148 height 621
click at [76, 62] on link "Dashboard" at bounding box center [73, 73] width 121 height 24
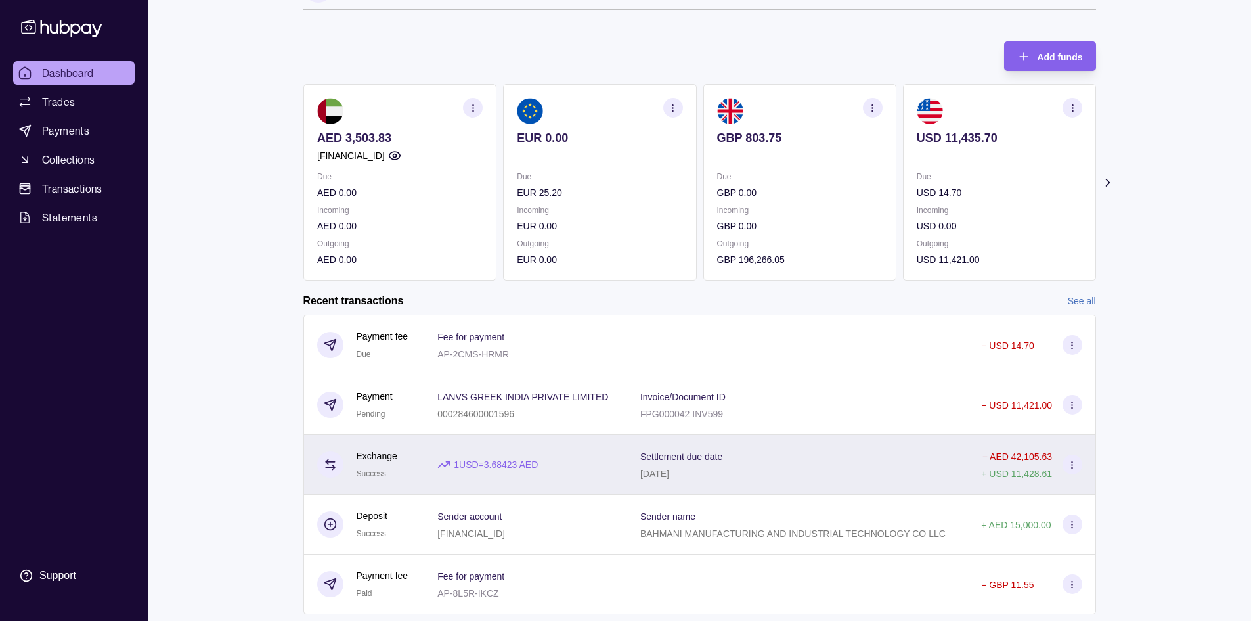
scroll to position [66, 0]
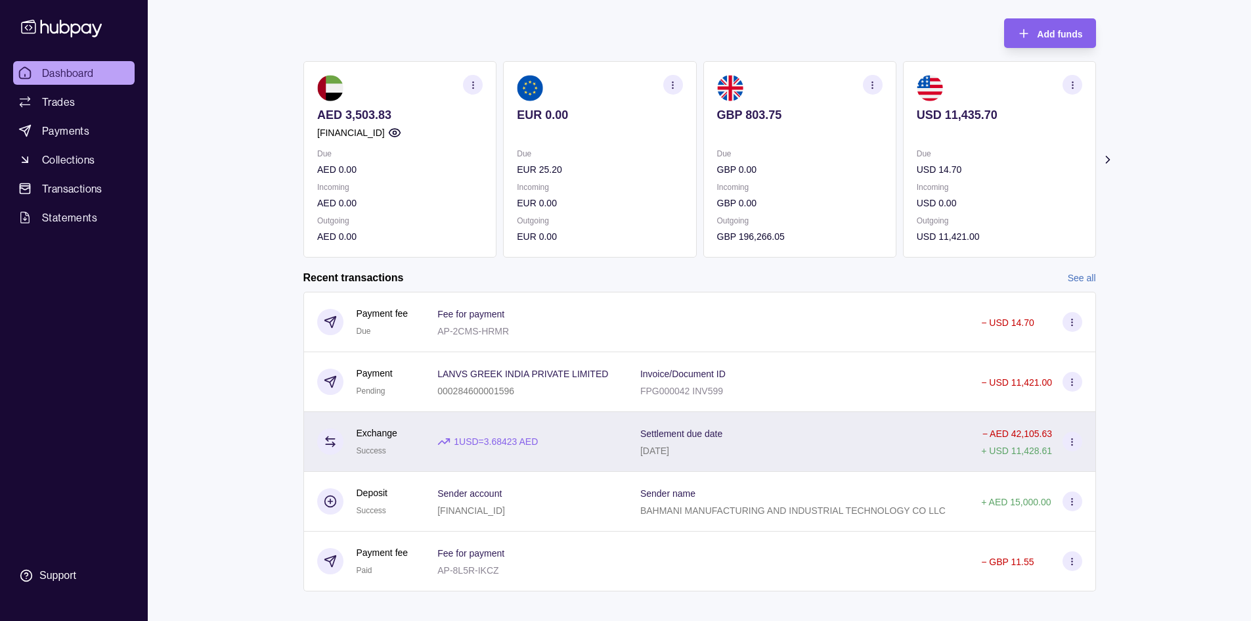
click at [849, 423] on div "Settlement due date 22 Sep 2025" at bounding box center [797, 442] width 341 height 60
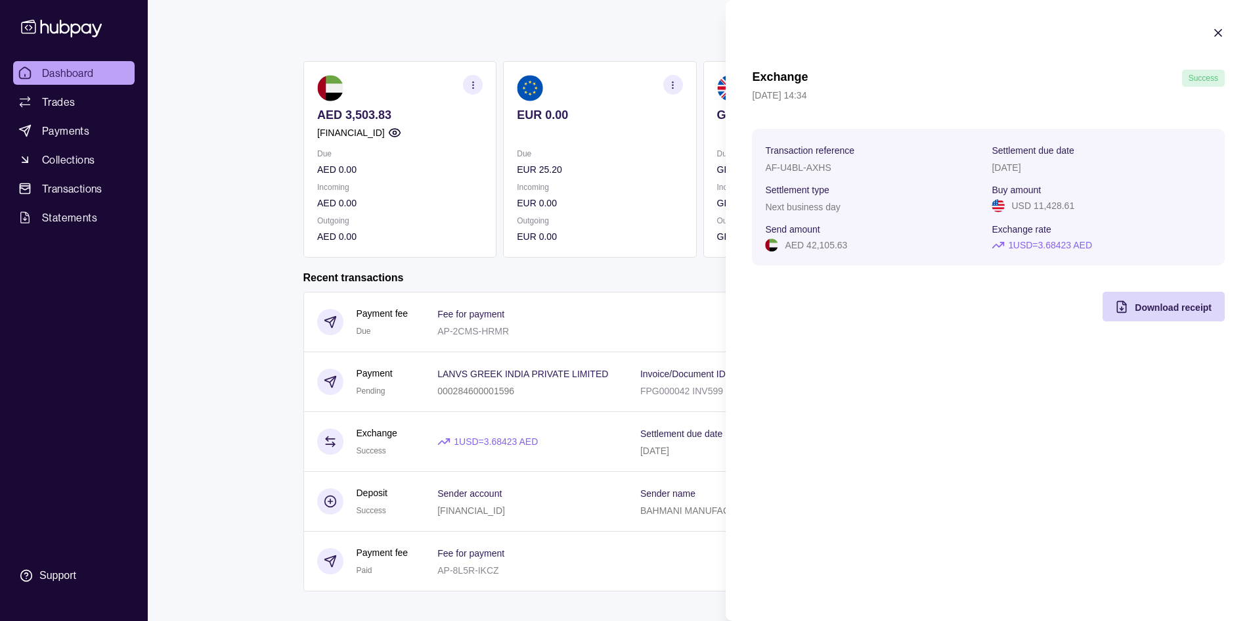
click at [650, 280] on html "Dashboard Trades Payments Collections Transactions Statements Support M Hello, …" at bounding box center [625, 283] width 1251 height 699
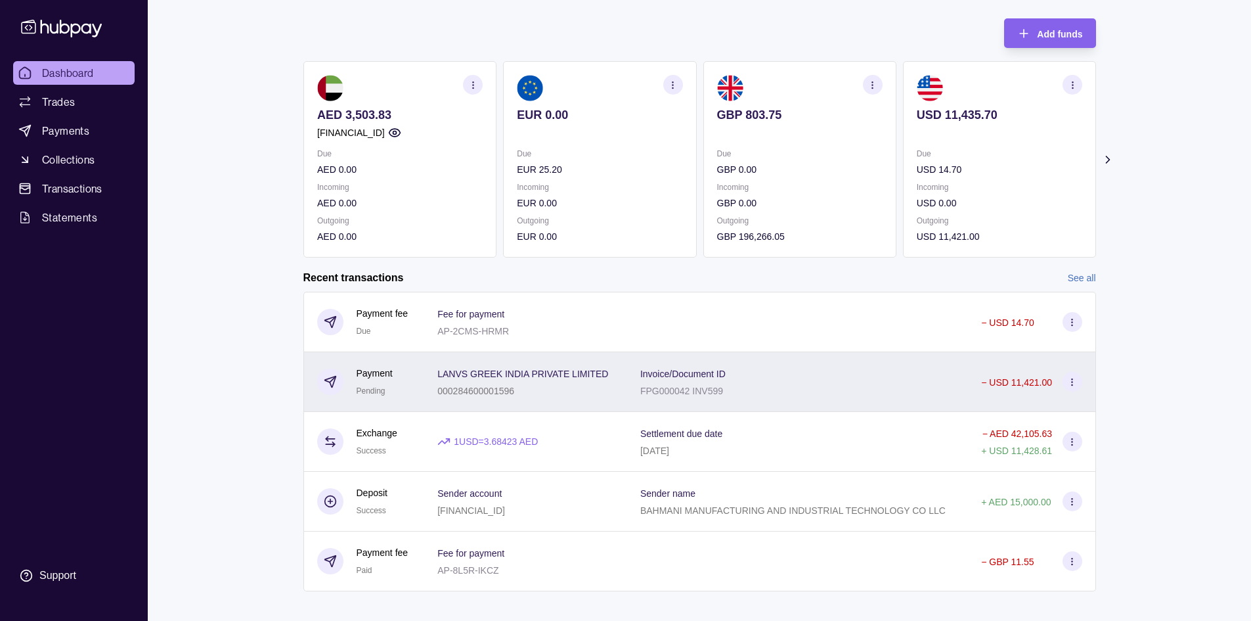
click at [819, 386] on div "Invoice/Document ID FPG000042 INV599" at bounding box center [797, 381] width 315 height 33
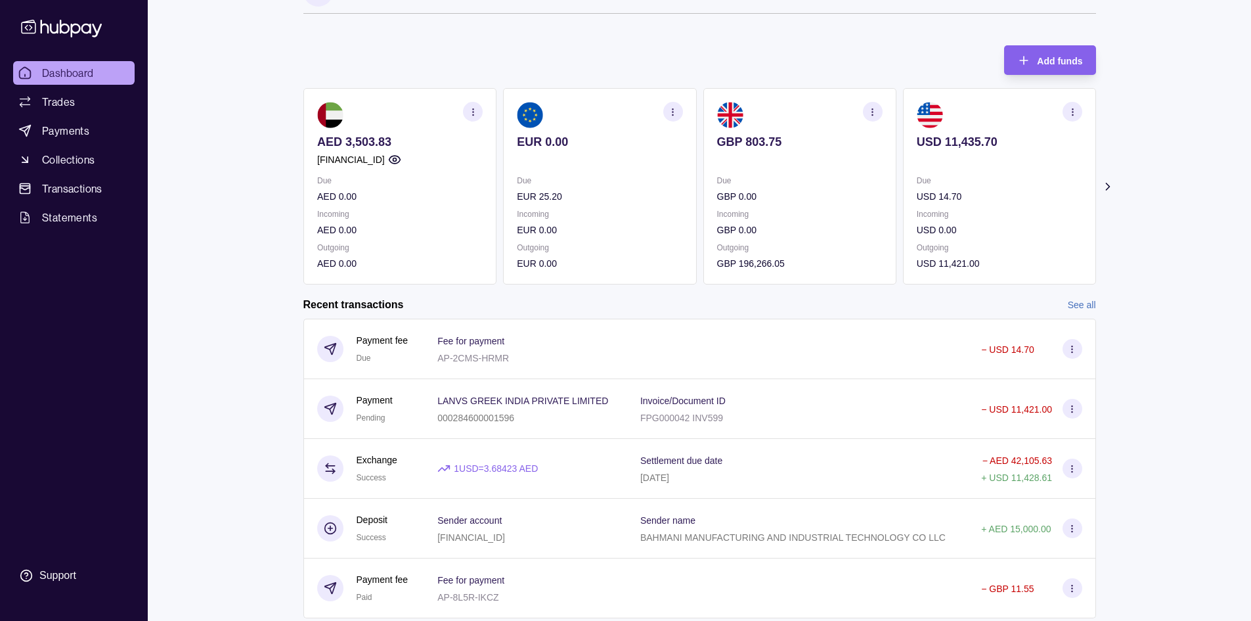
scroll to position [78, 0]
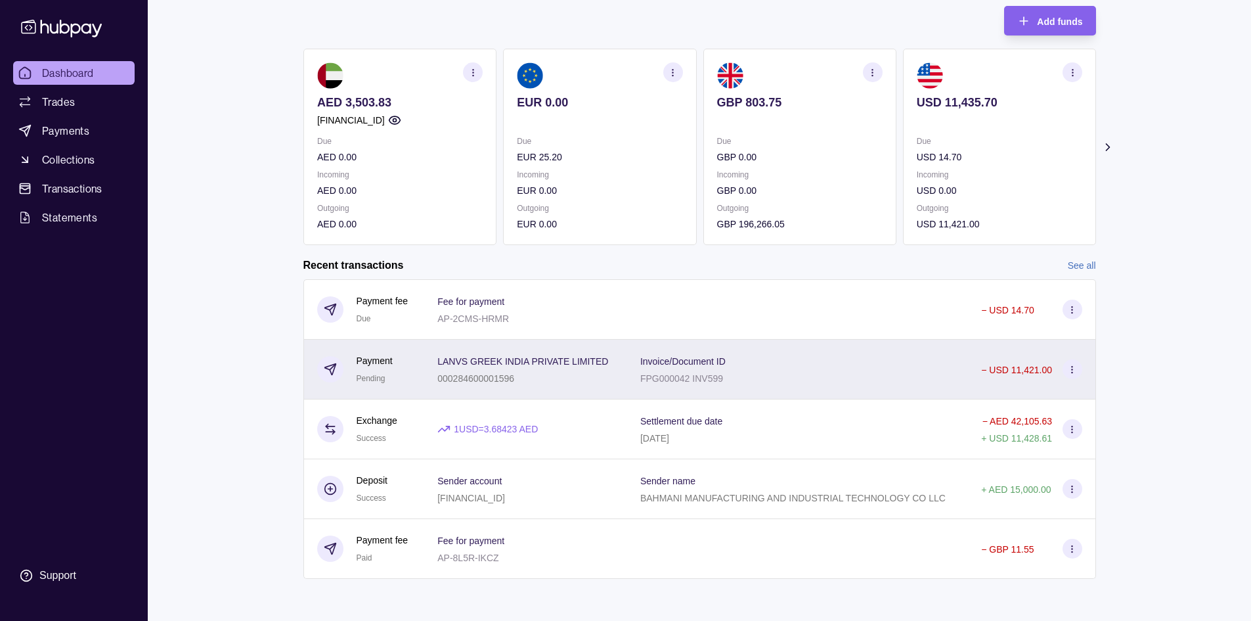
click at [820, 375] on div "Invoice/Document ID FPG000042 INV599" at bounding box center [797, 369] width 315 height 33
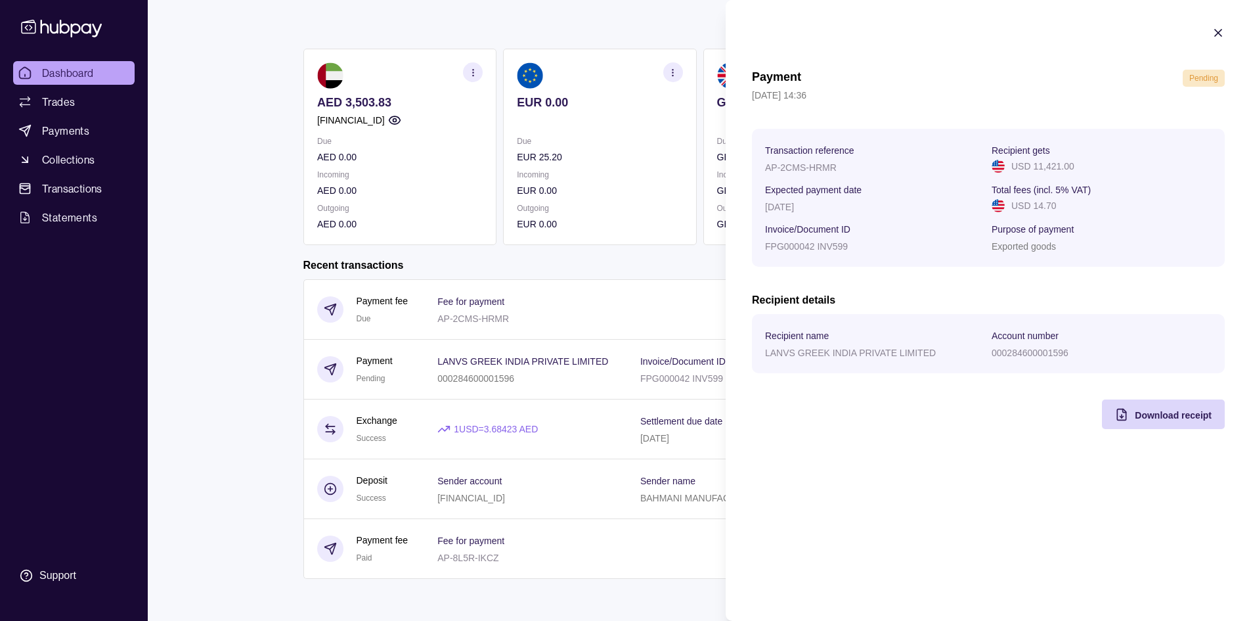
click at [654, 263] on html "Dashboard Trades Payments Collections Transactions Statements Support M Hello, …" at bounding box center [625, 271] width 1251 height 699
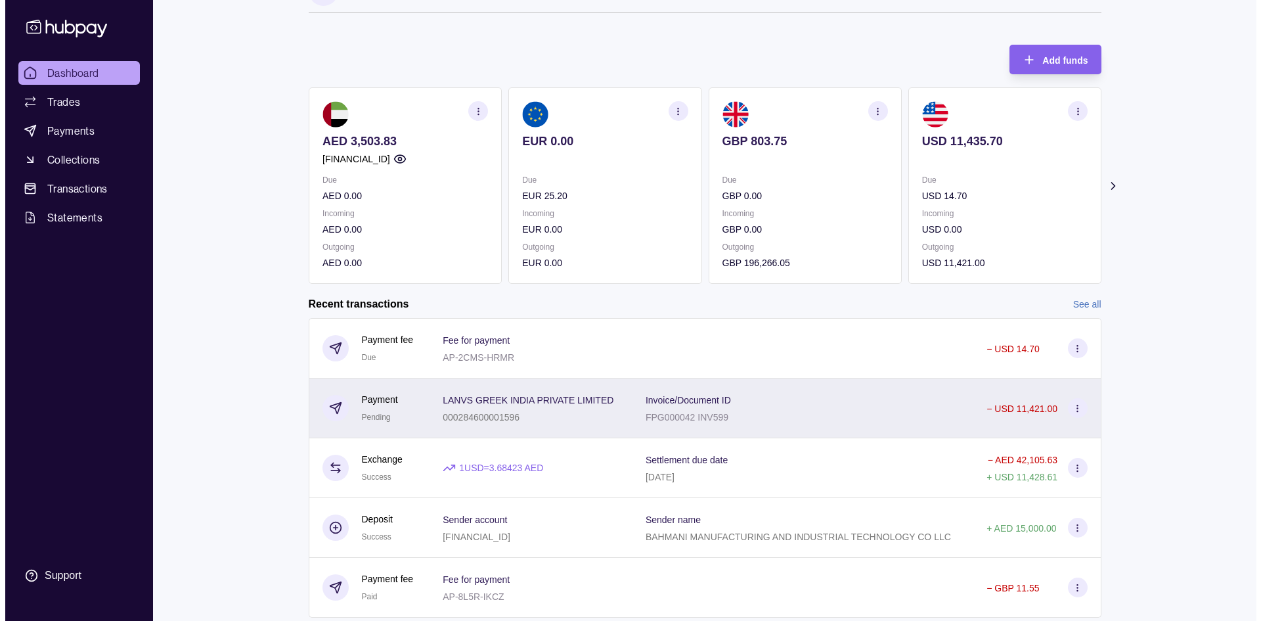
scroll to position [0, 0]
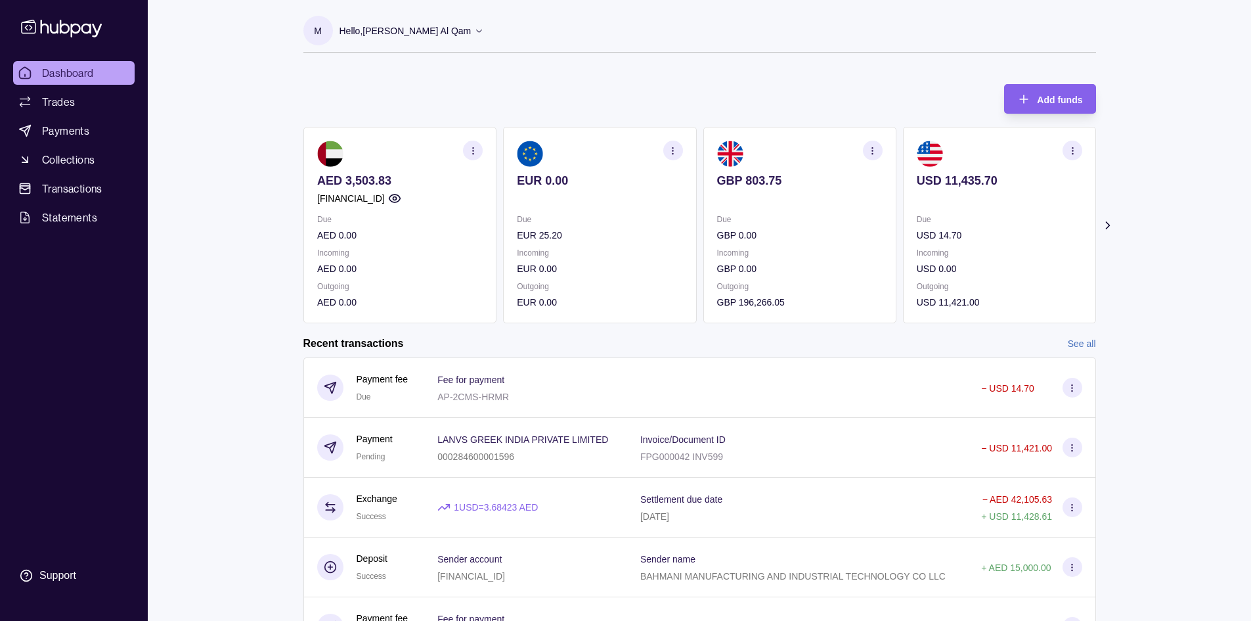
click at [1108, 221] on icon at bounding box center [1107, 225] width 13 height 13
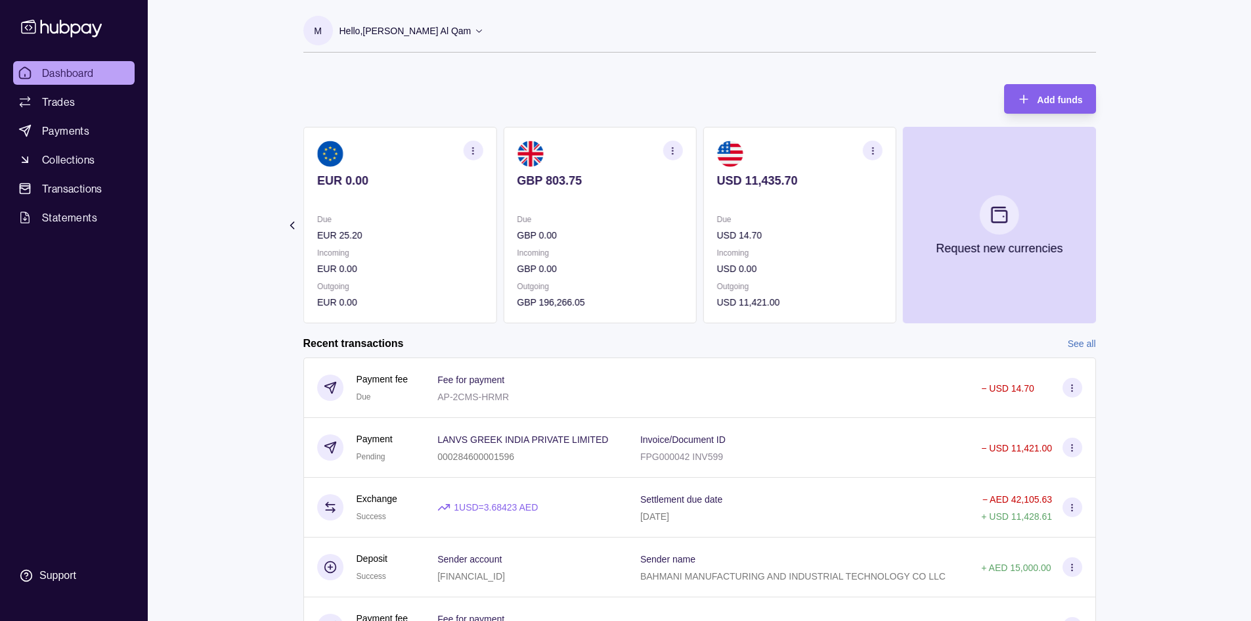
click at [292, 232] on section "Add funds AED 3,503.83 AE840960000536060000695 Due AED 0.00 Incoming AED 0.00 O…" at bounding box center [699, 377] width 845 height 612
click at [293, 223] on icon at bounding box center [291, 225] width 13 height 13
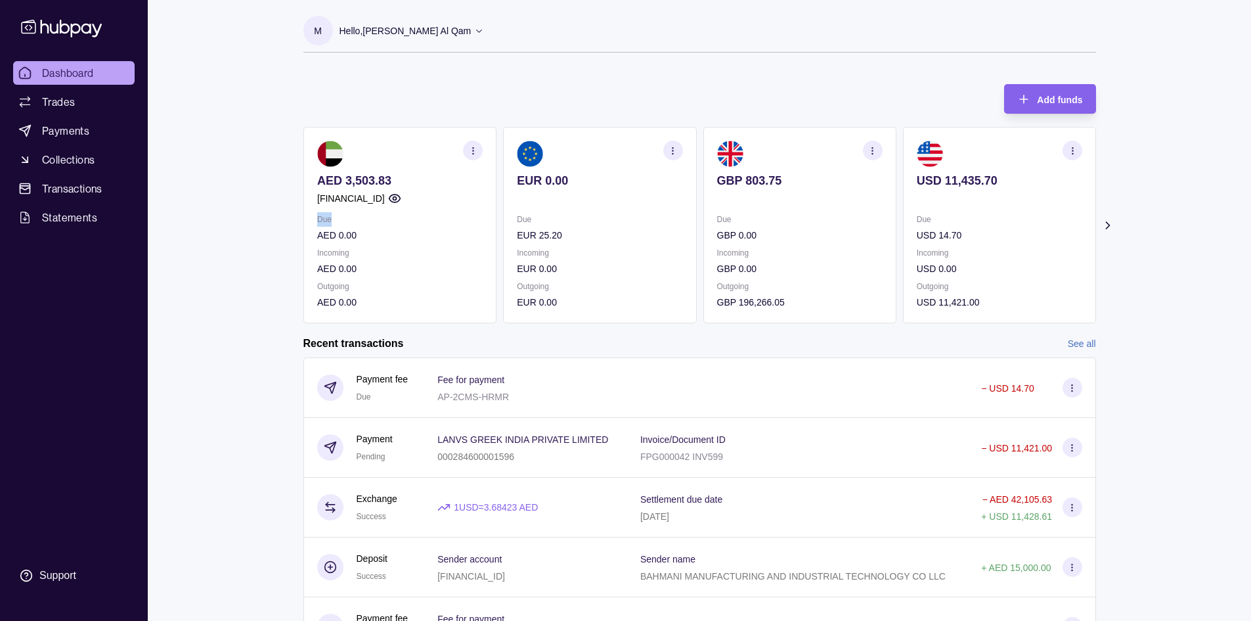
click at [293, 223] on section "Add funds AED 3,503.83 AE840960000536060000695 Due AED 0.00 Incoming AED 0.00 O…" at bounding box center [699, 377] width 845 height 612
click at [72, 98] on span "Trades" at bounding box center [58, 102] width 33 height 16
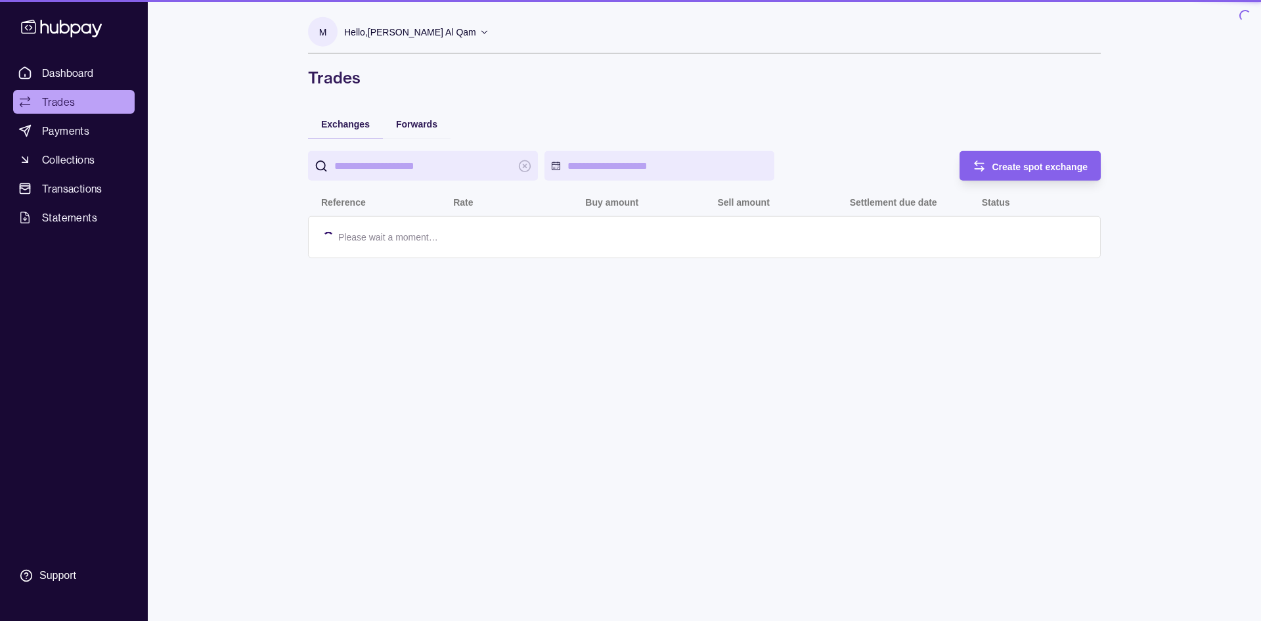
click at [72, 69] on span "Dashboard" at bounding box center [68, 73] width 52 height 16
